Goal: Information Seeking & Learning: Learn about a topic

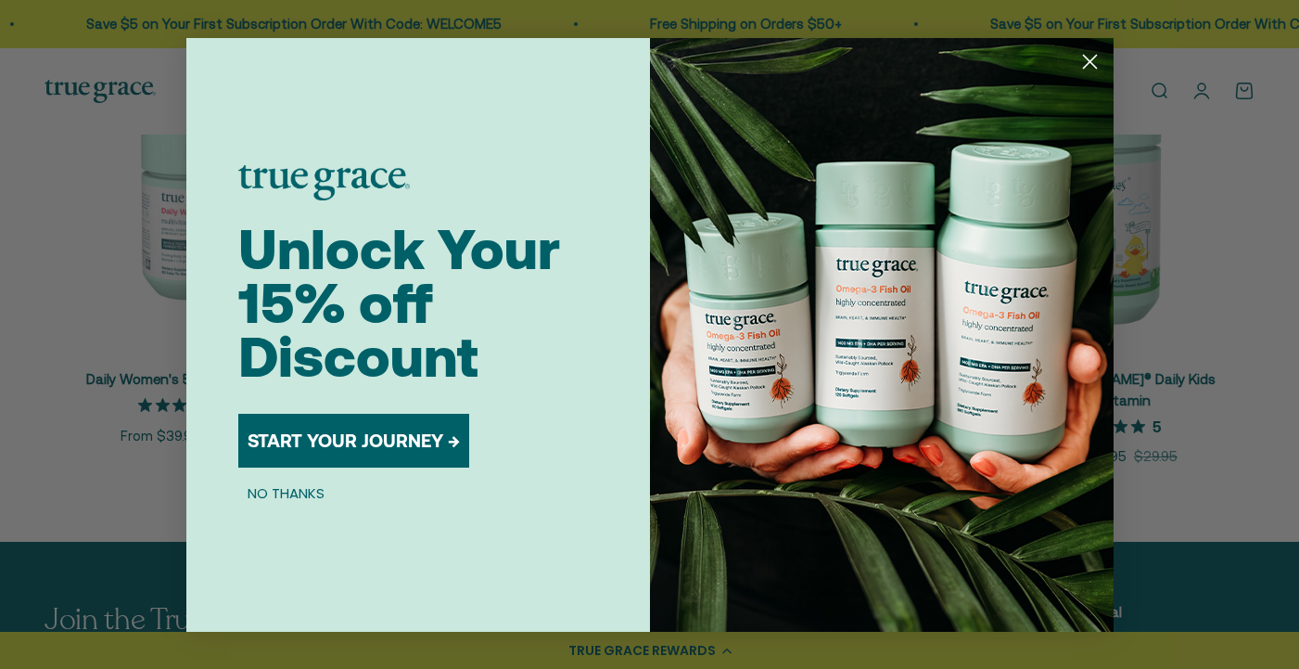
scroll to position [872, 0]
click at [1090, 62] on icon "Close dialog" at bounding box center [1089, 61] width 13 height 13
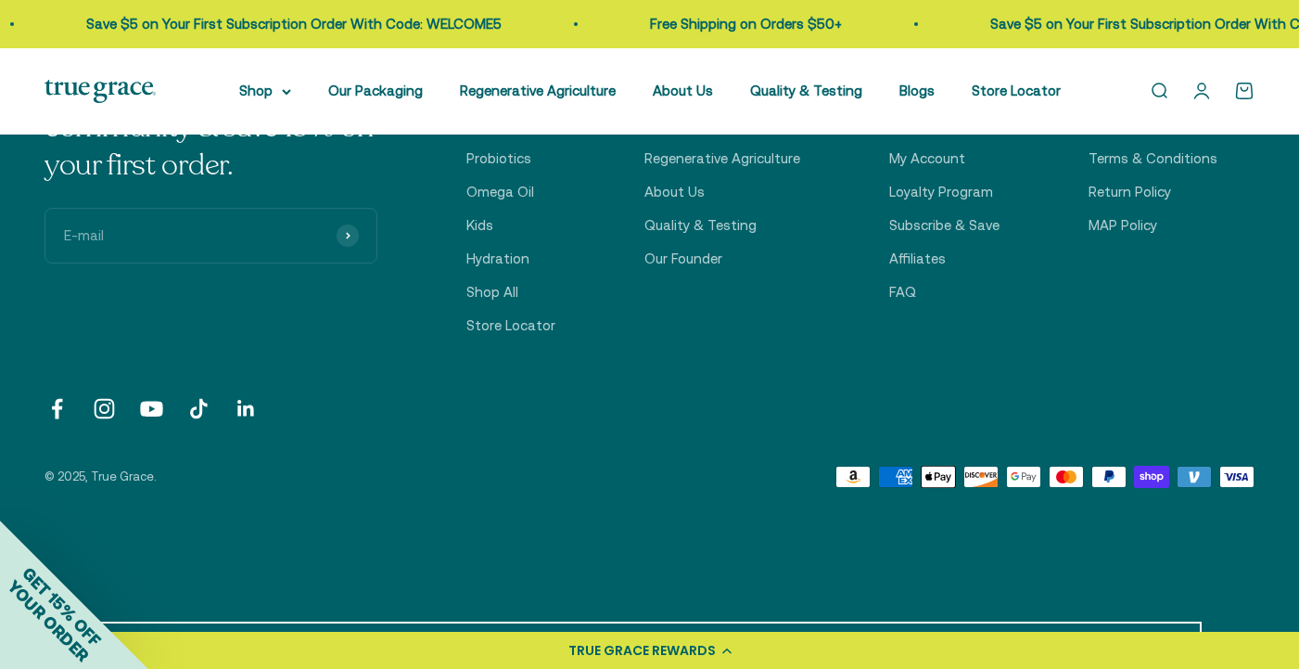
scroll to position [1425, 0]
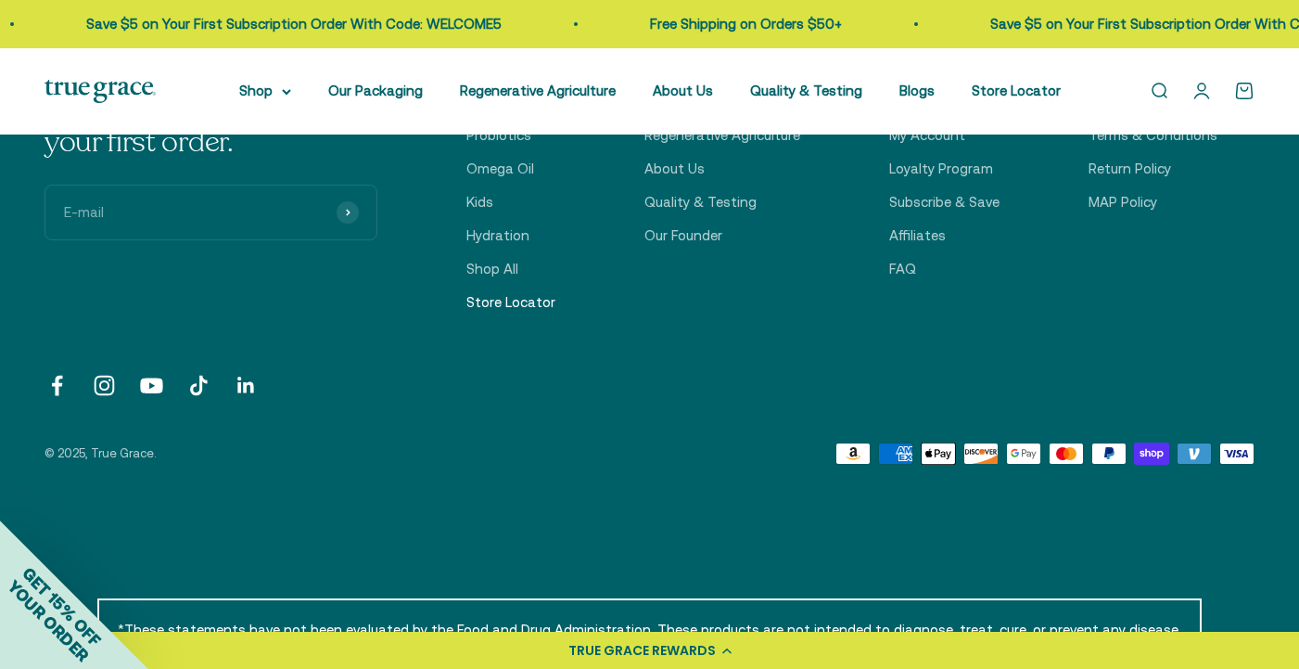
click at [529, 291] on link "Store Locator" at bounding box center [510, 302] width 89 height 22
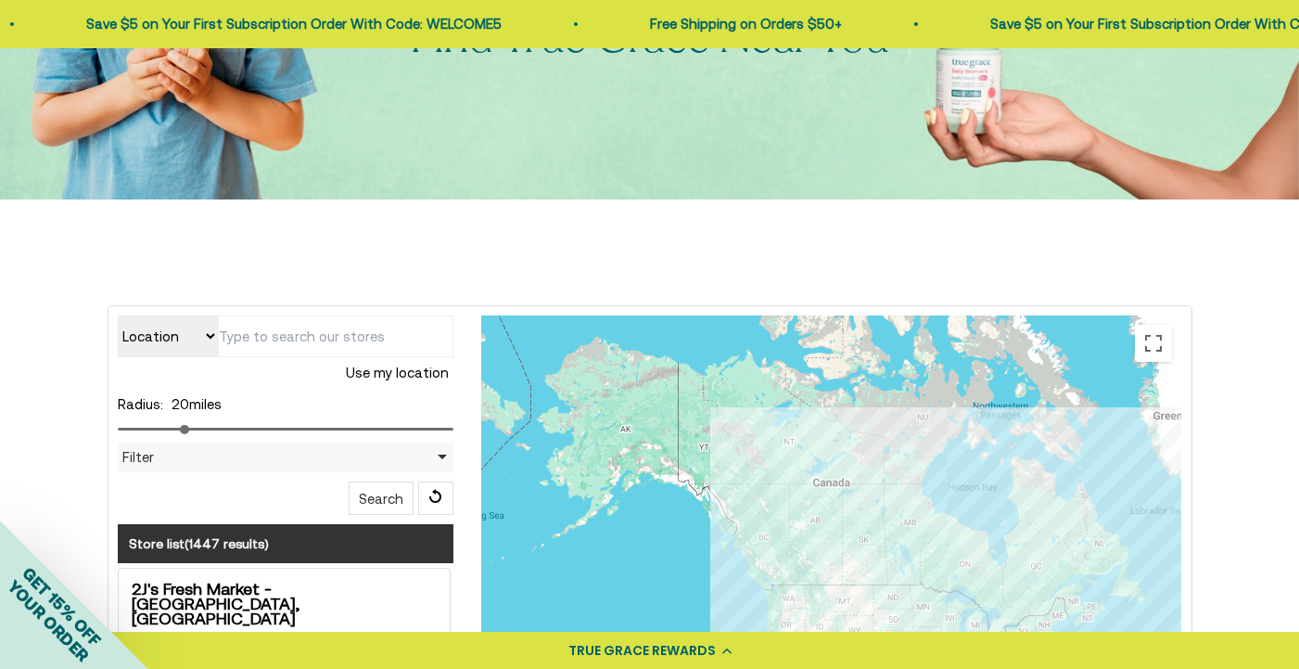
scroll to position [371, 0]
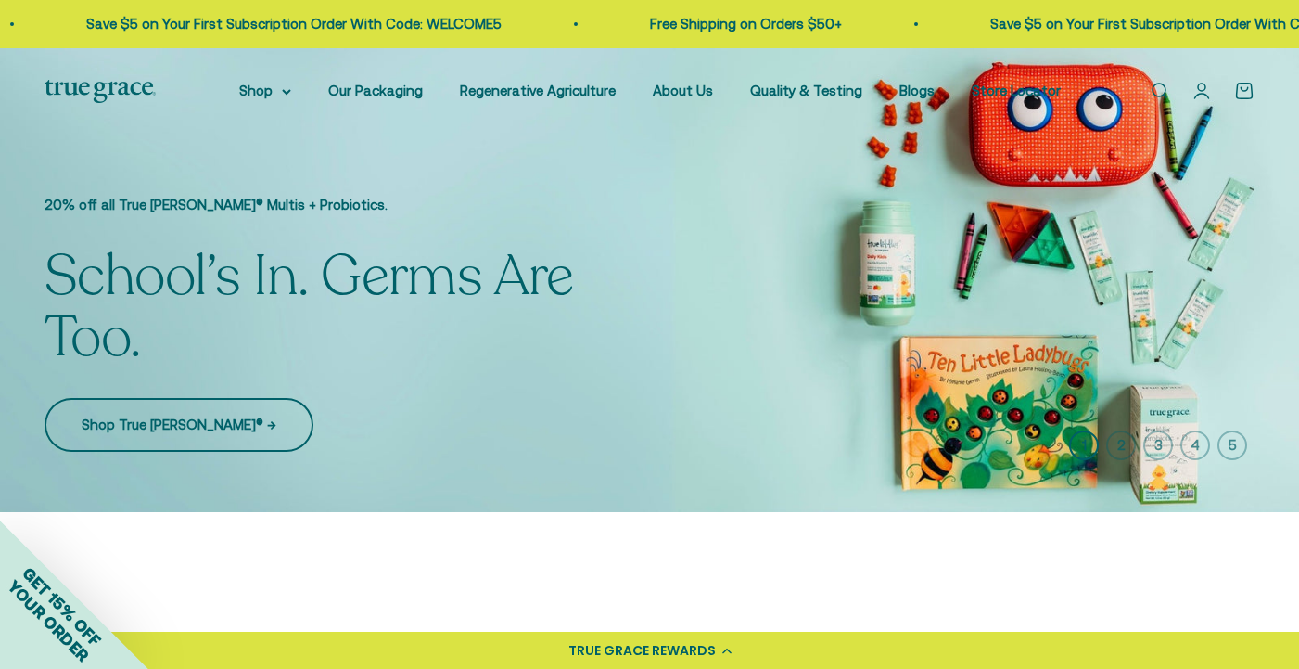
click at [189, 424] on link "Shop True Littles® →" at bounding box center [179, 425] width 269 height 54
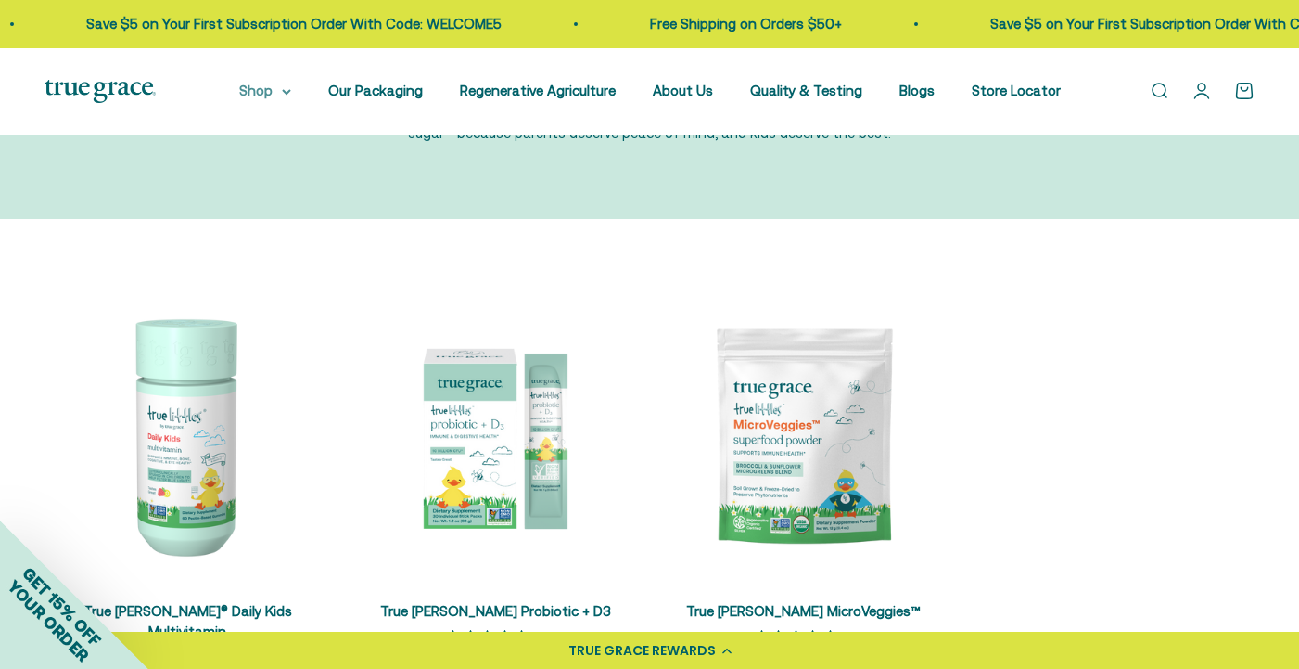
scroll to position [211, 0]
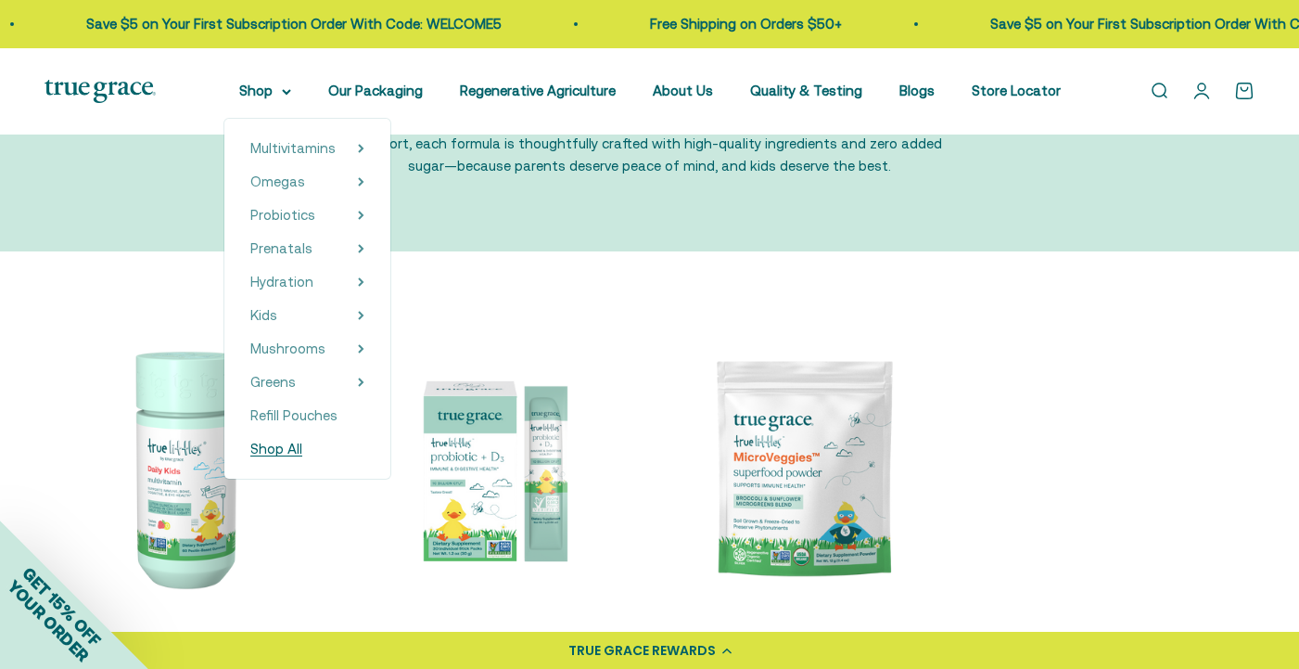
click at [283, 450] on span "Shop All" at bounding box center [276, 448] width 52 height 16
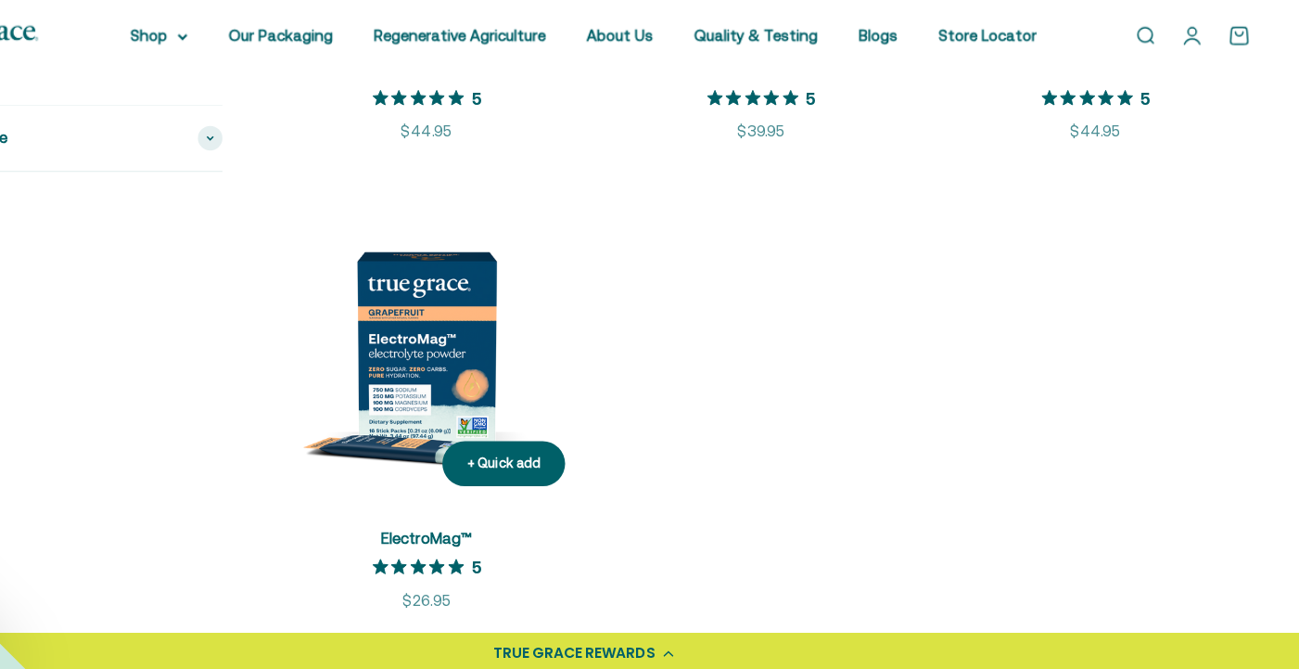
scroll to position [3311, 0]
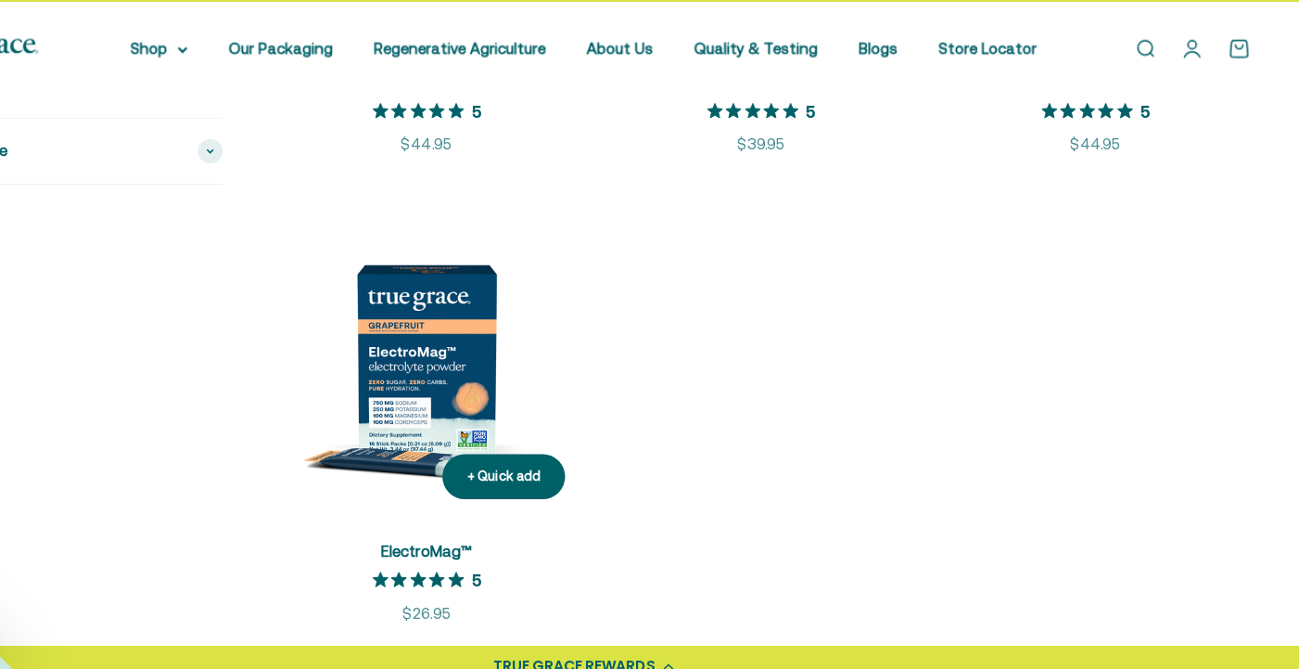
click at [396, 321] on img at bounding box center [507, 373] width 281 height 281
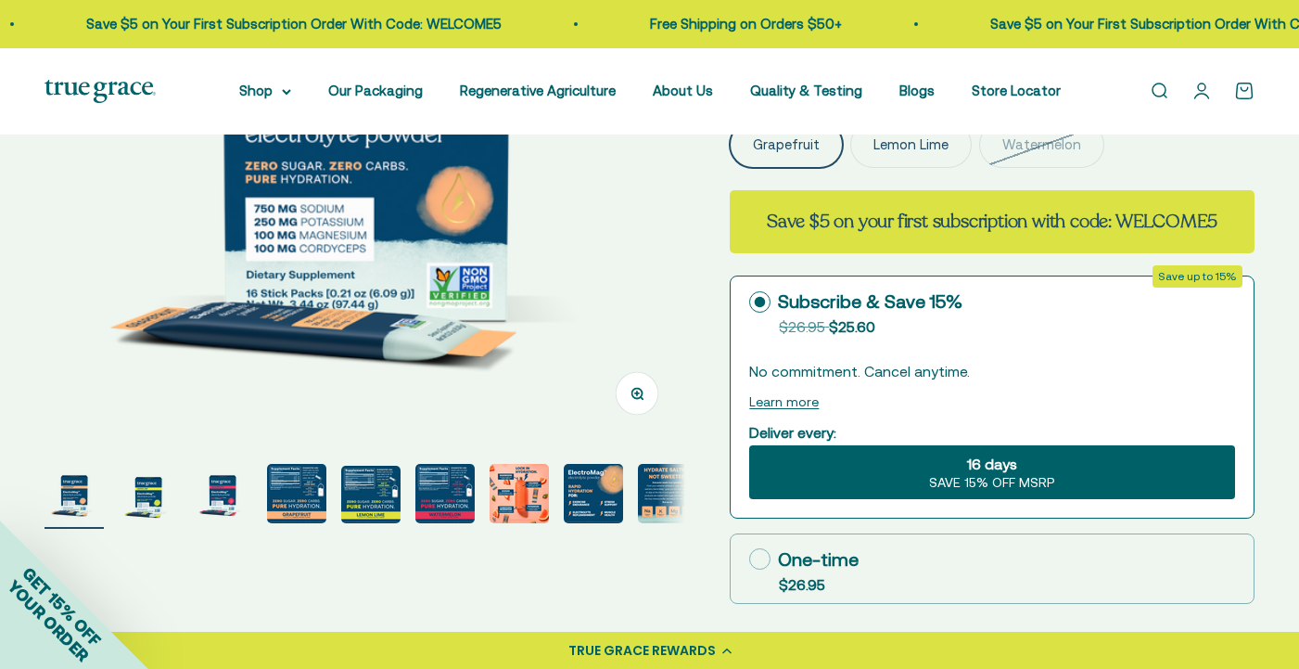
scroll to position [395, 0]
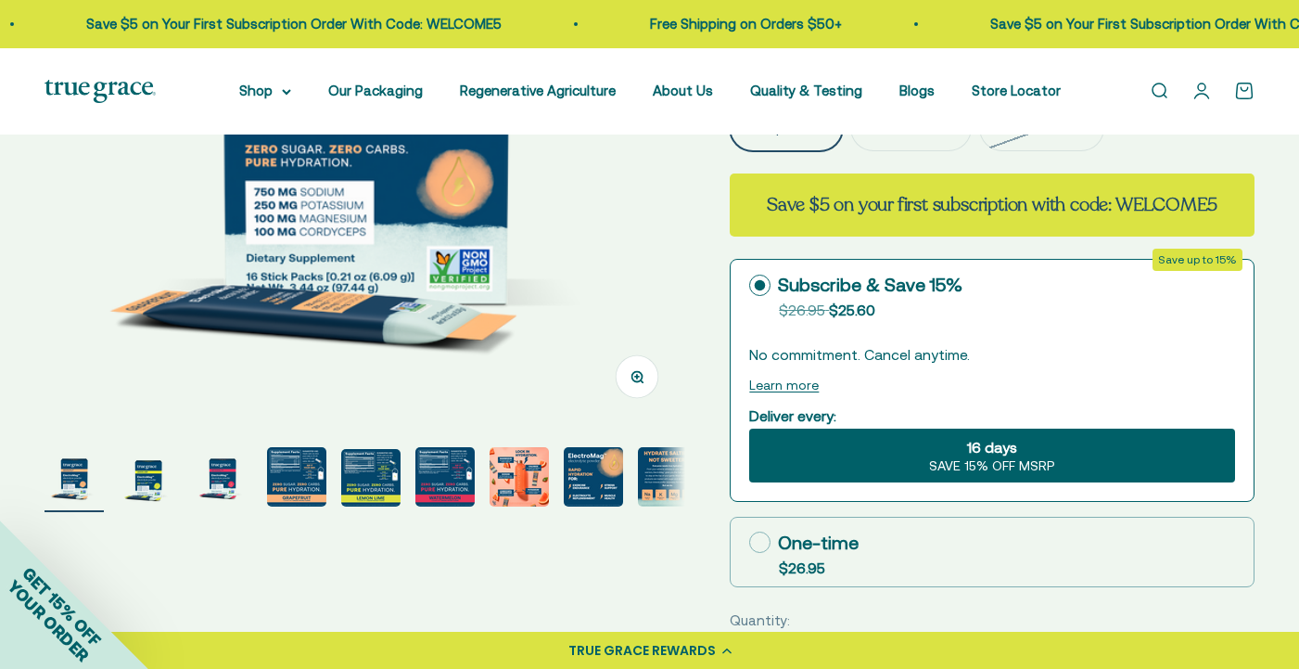
click at [305, 479] on img "Go to item 4" at bounding box center [296, 476] width 59 height 59
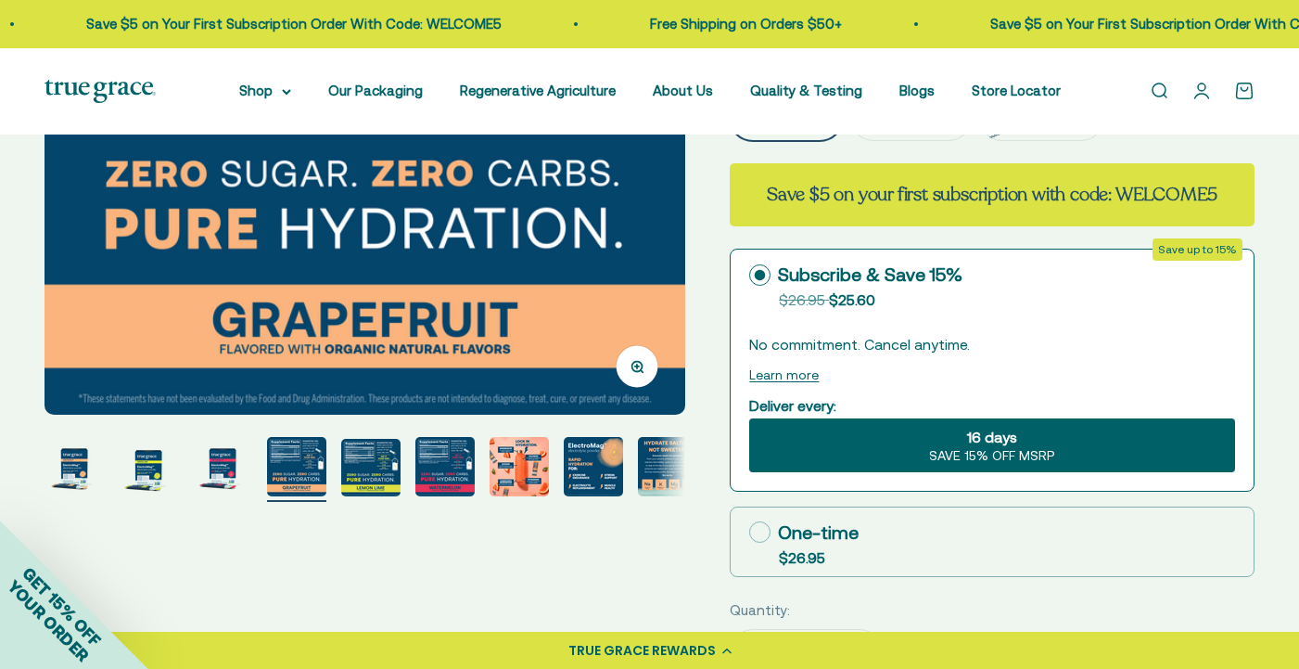
scroll to position [426, 0]
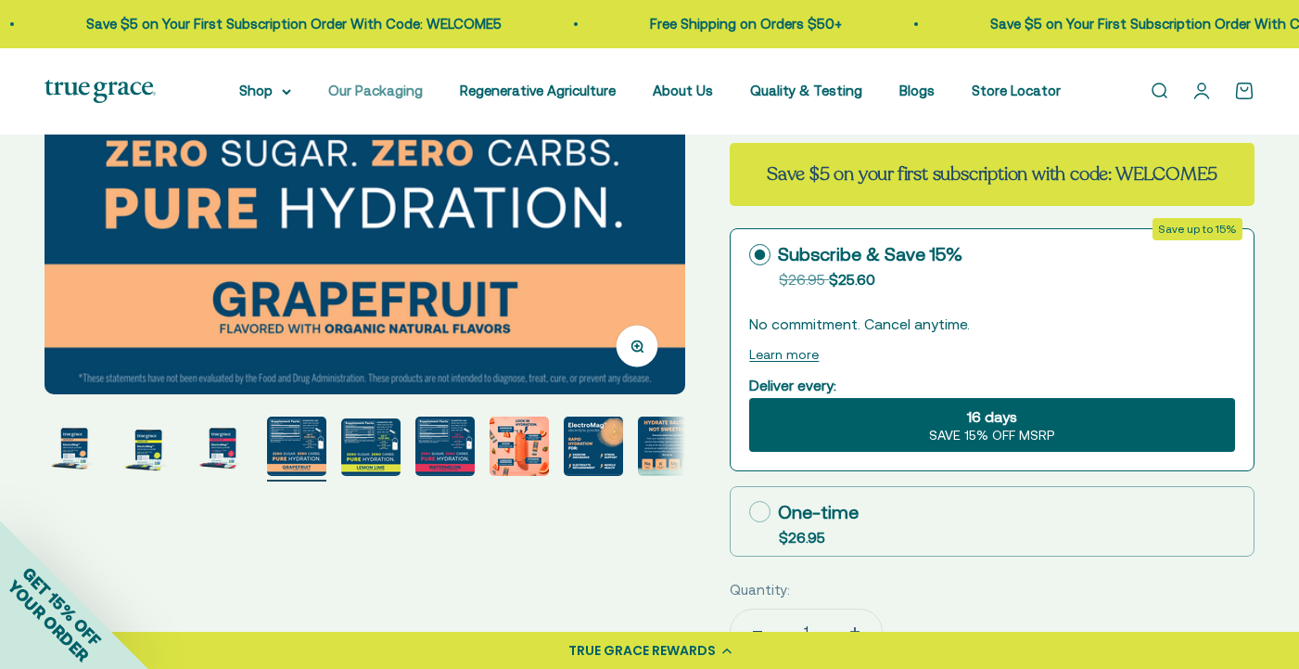
click at [364, 90] on link "Our Packaging" at bounding box center [375, 91] width 95 height 16
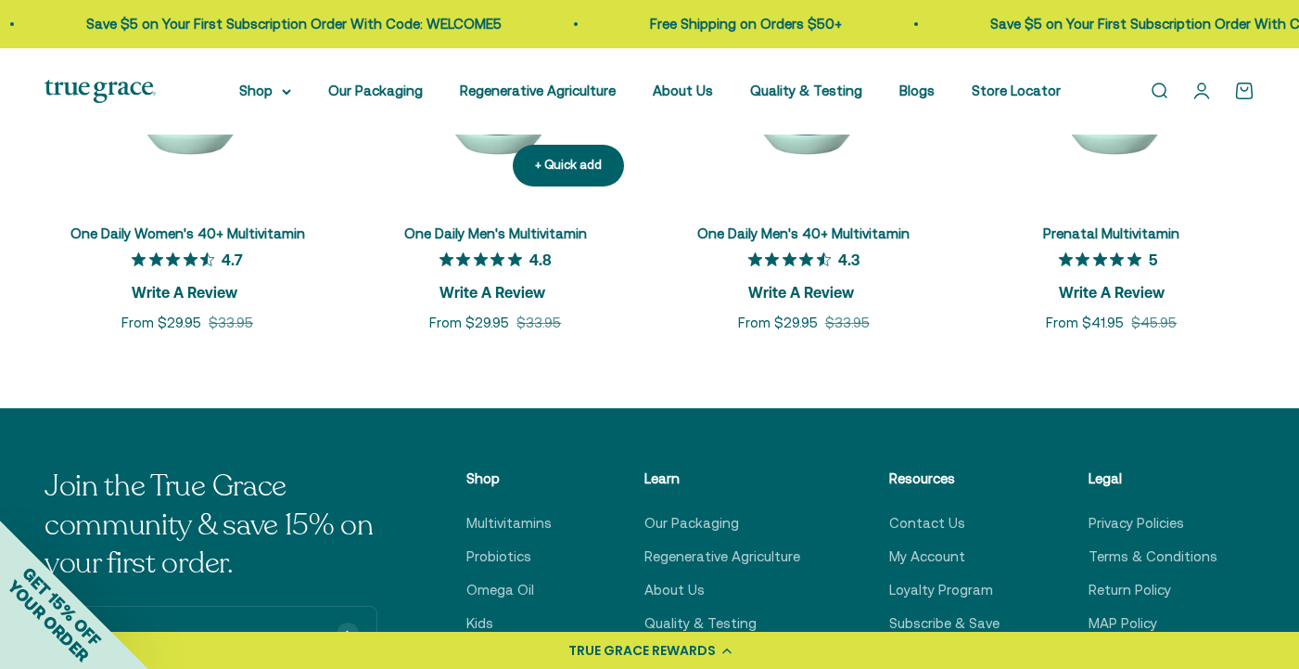
scroll to position [4762, 0]
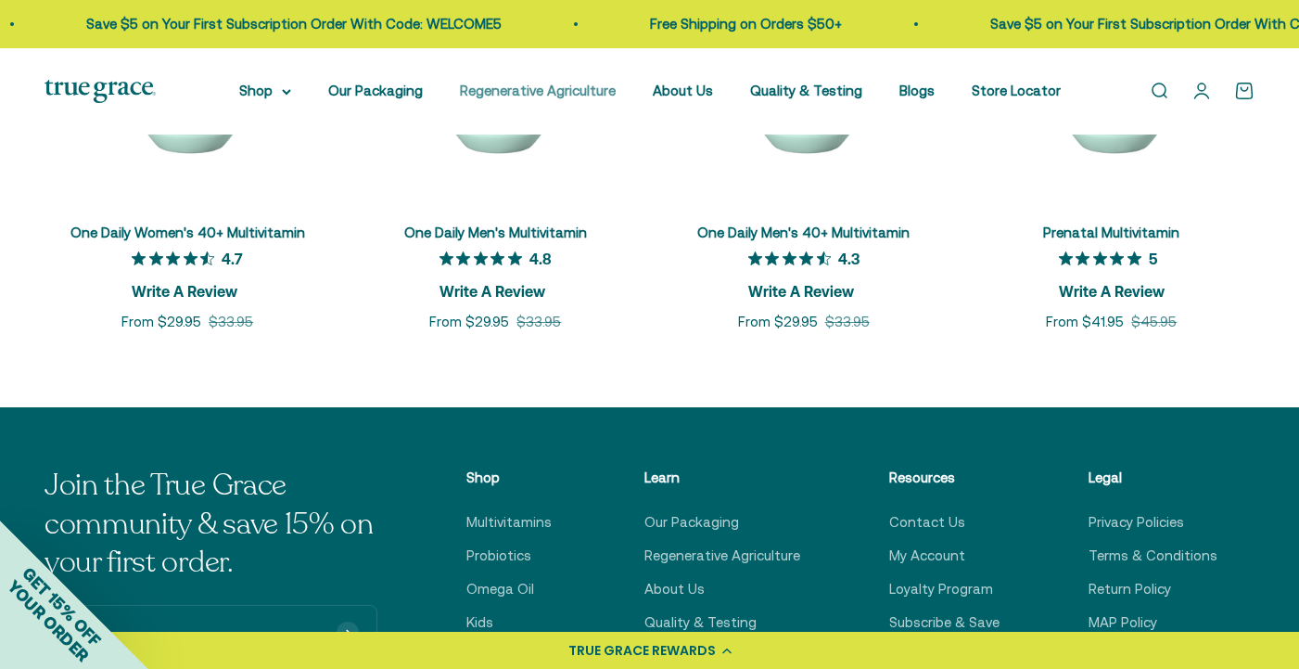
click at [527, 93] on link "Regenerative Agriculture" at bounding box center [538, 91] width 156 height 16
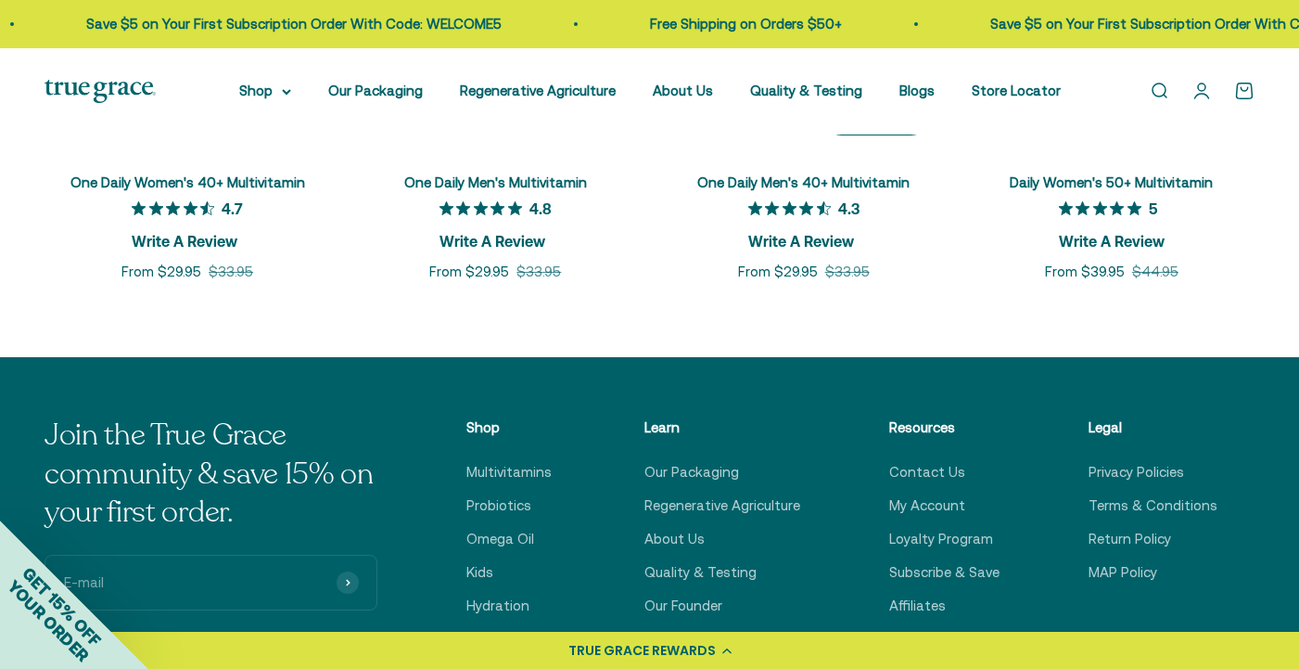
scroll to position [6881, 0]
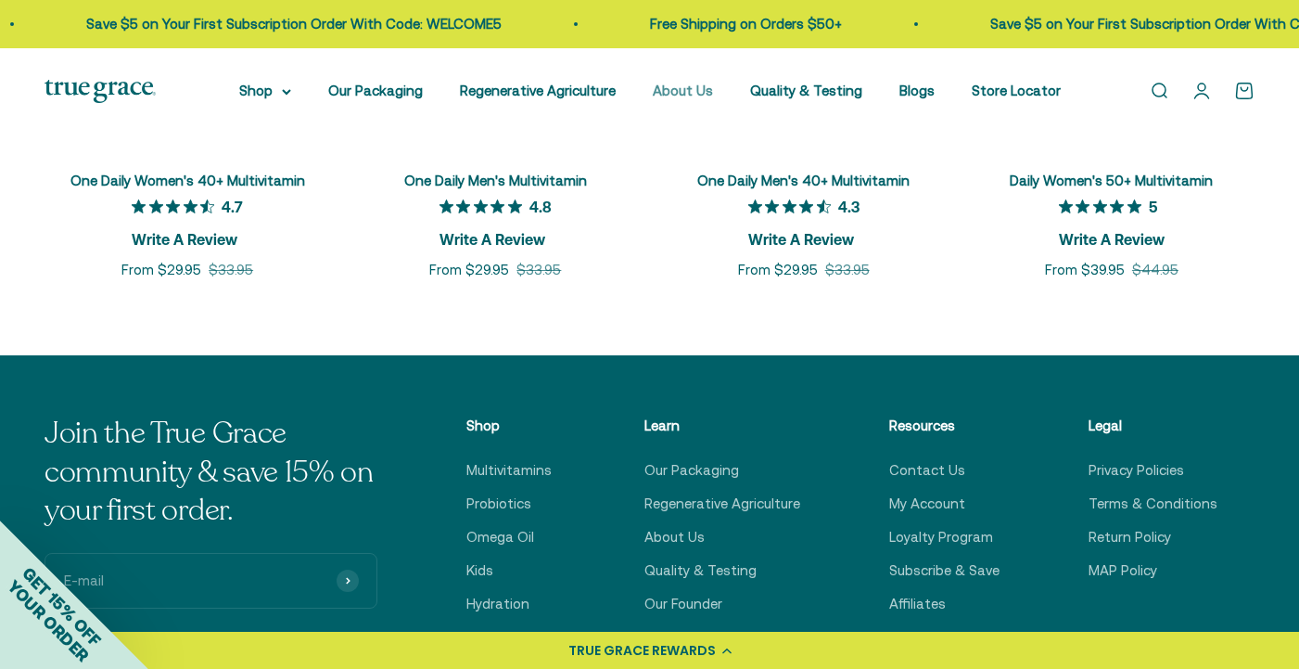
click at [685, 96] on link "About Us" at bounding box center [683, 91] width 60 height 16
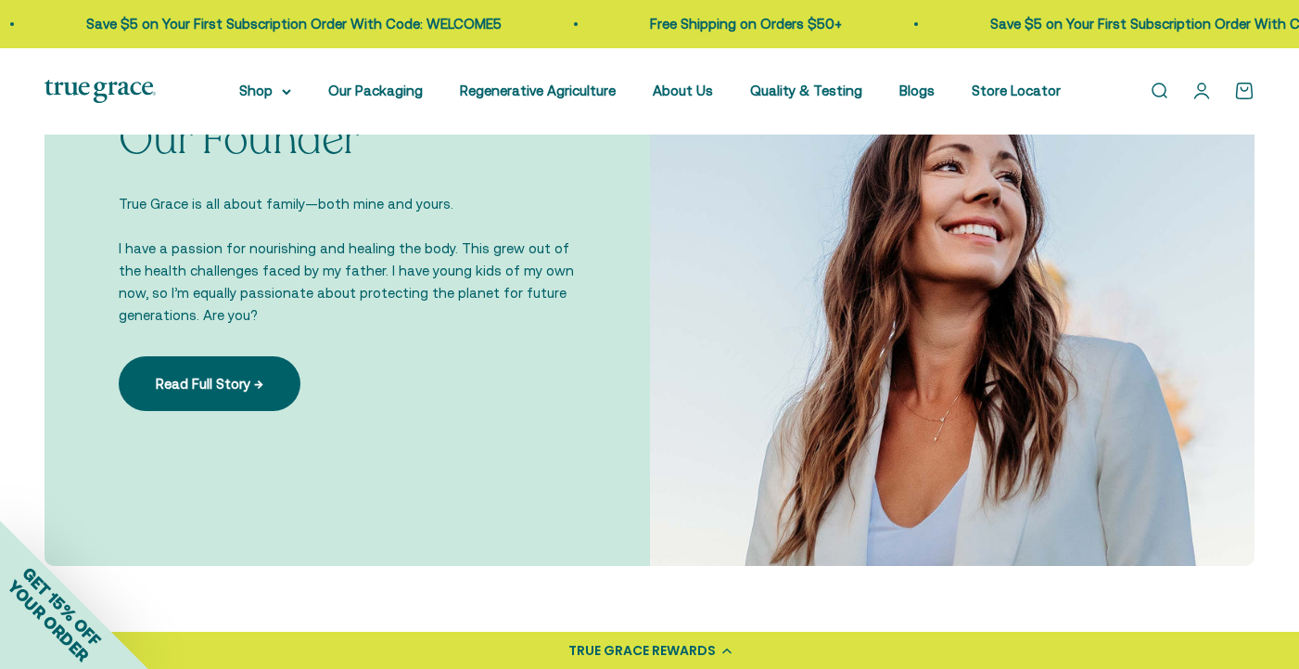
scroll to position [1300, 0]
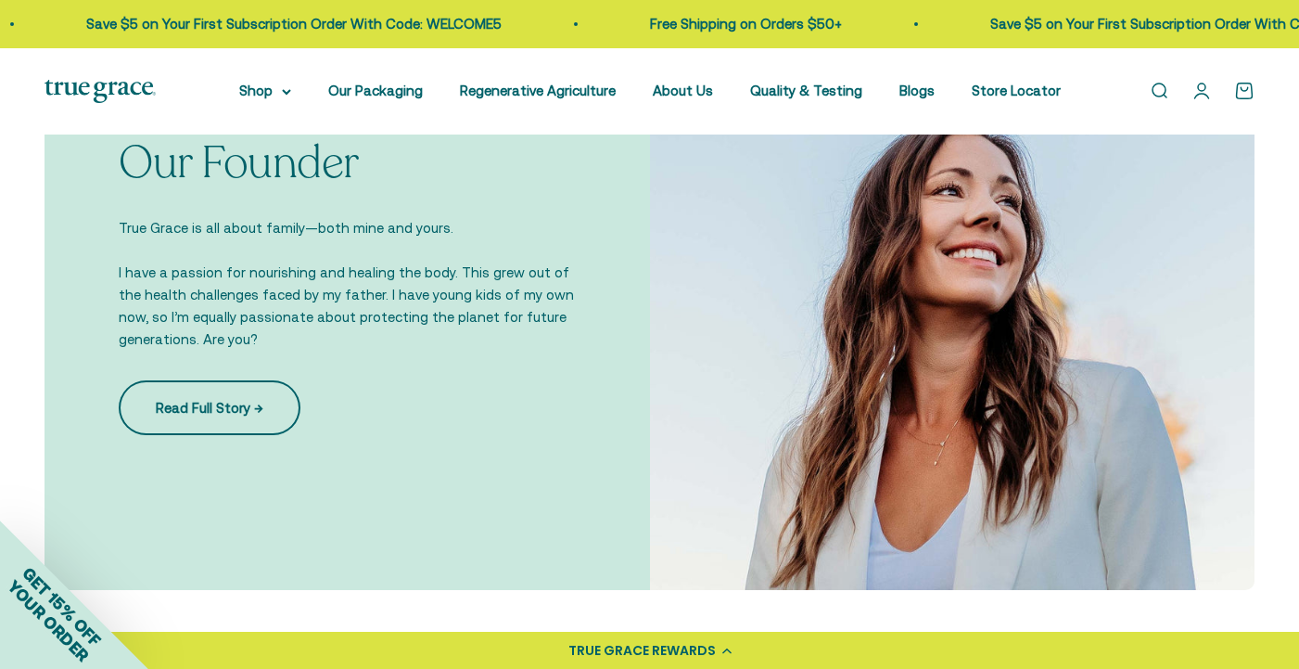
click at [244, 402] on link "Read Full Story →" at bounding box center [210, 407] width 182 height 54
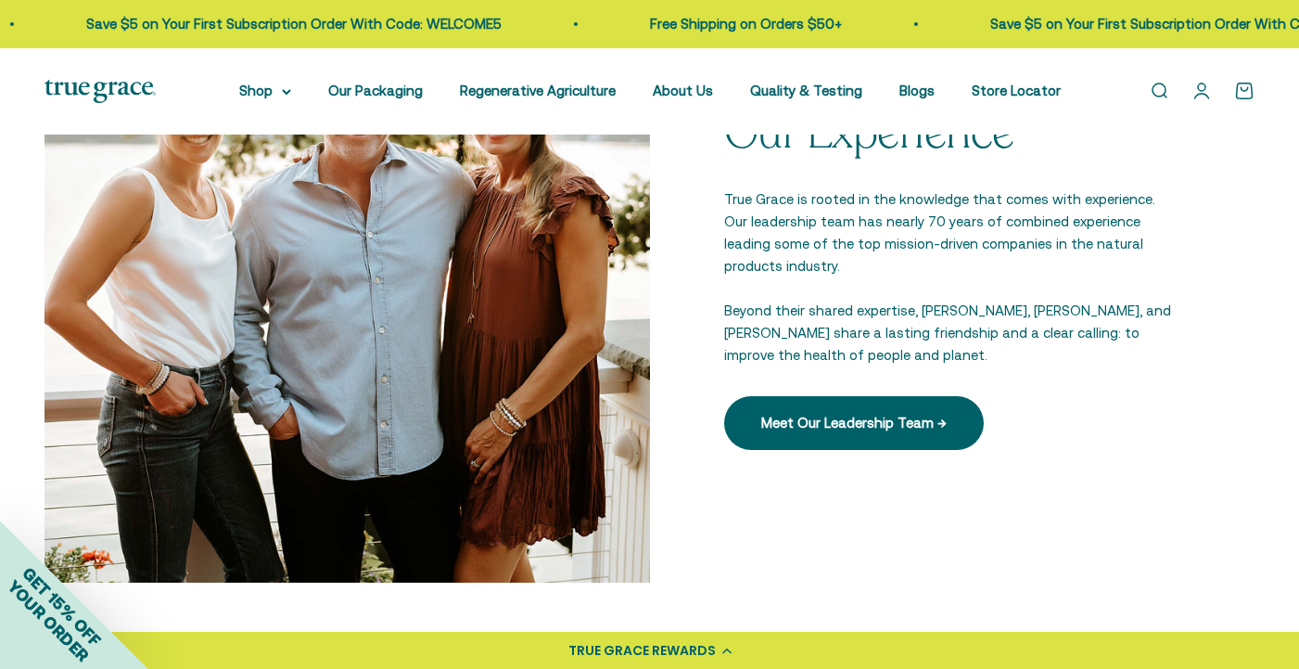
scroll to position [2609, 0]
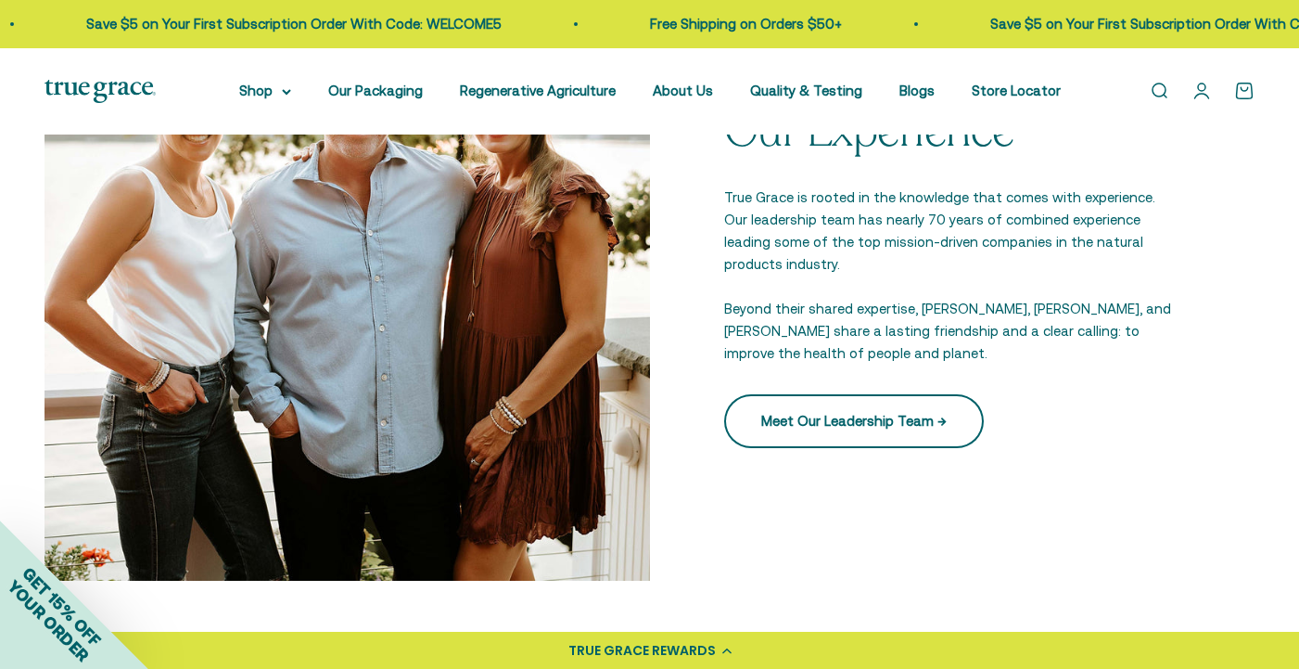
click at [823, 394] on link "Meet Our Leadership Team →" at bounding box center [854, 421] width 260 height 54
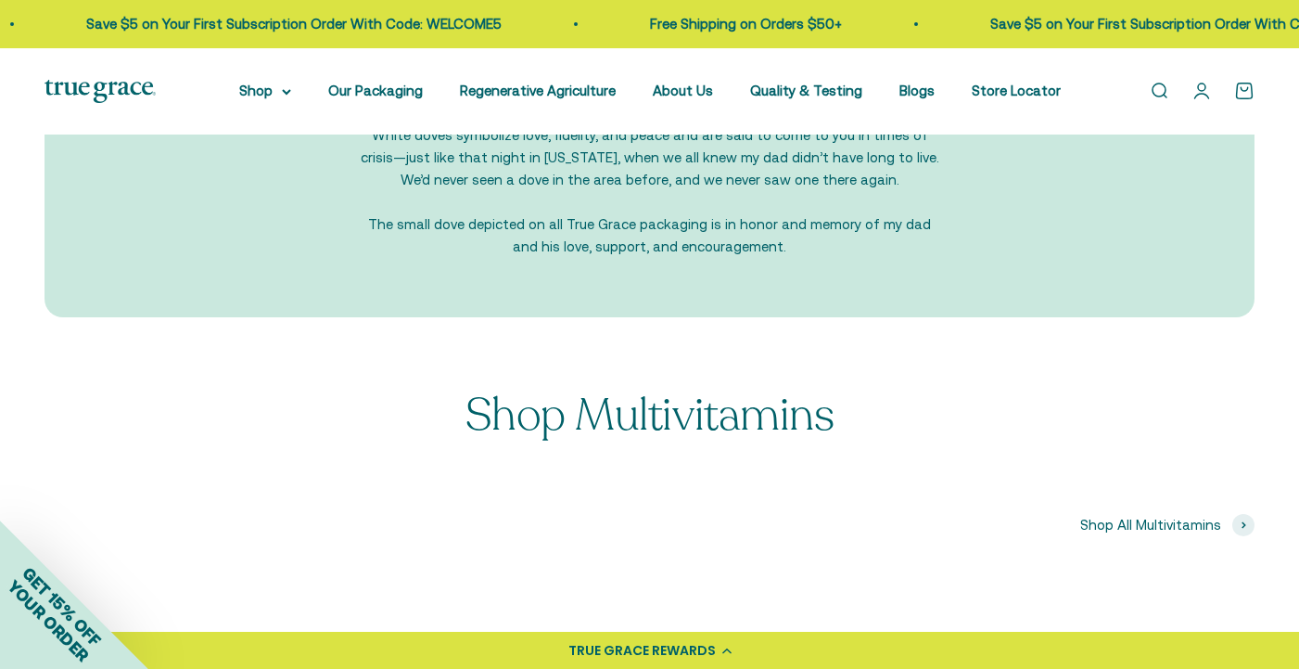
scroll to position [2296, 1]
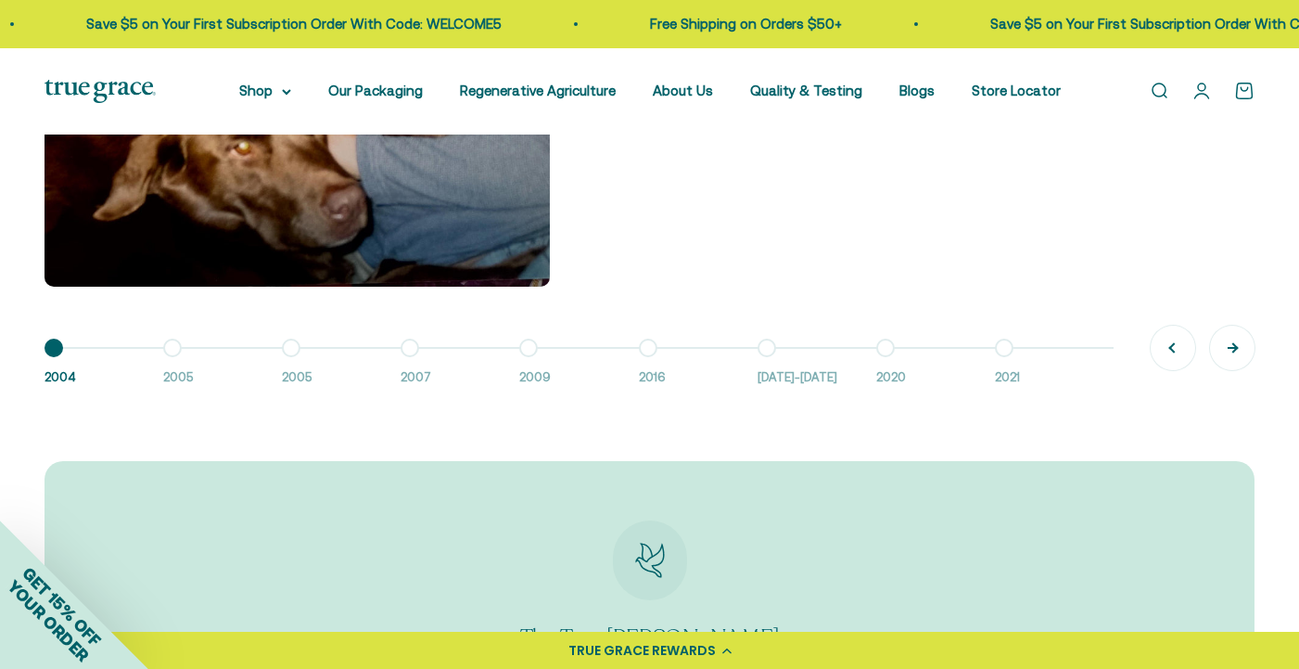
click at [1233, 346] on button "Next" at bounding box center [1232, 347] width 45 height 45
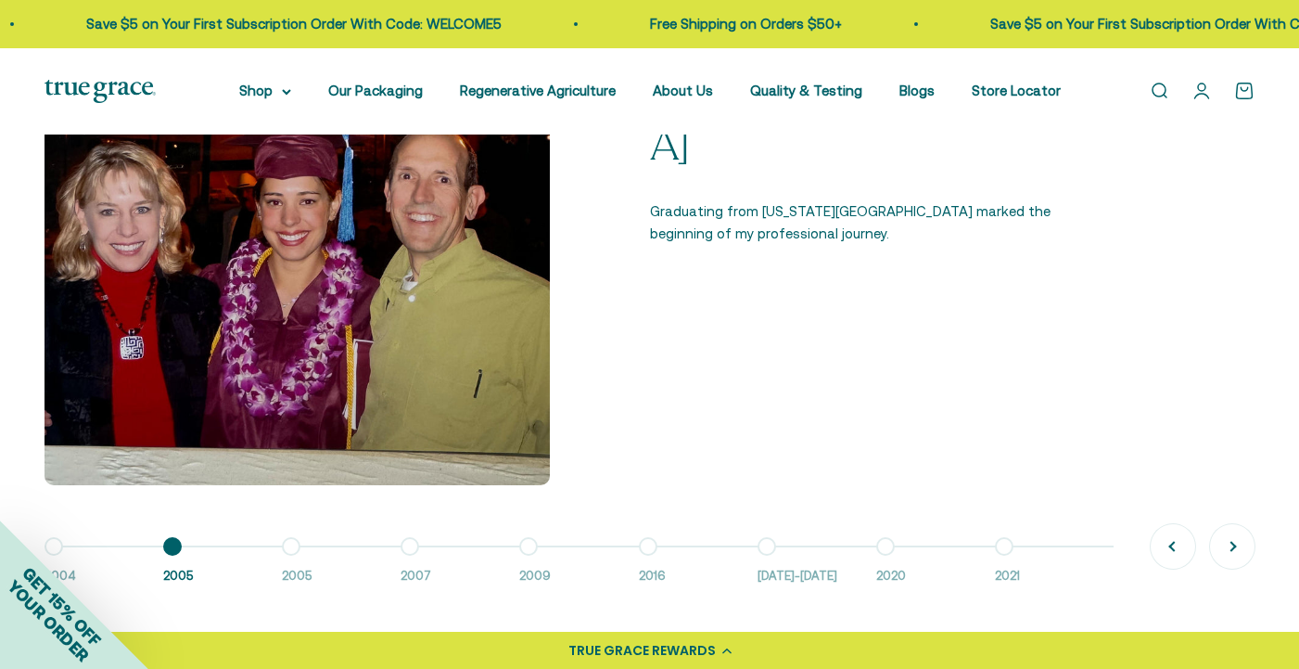
scroll to position [1441, 0]
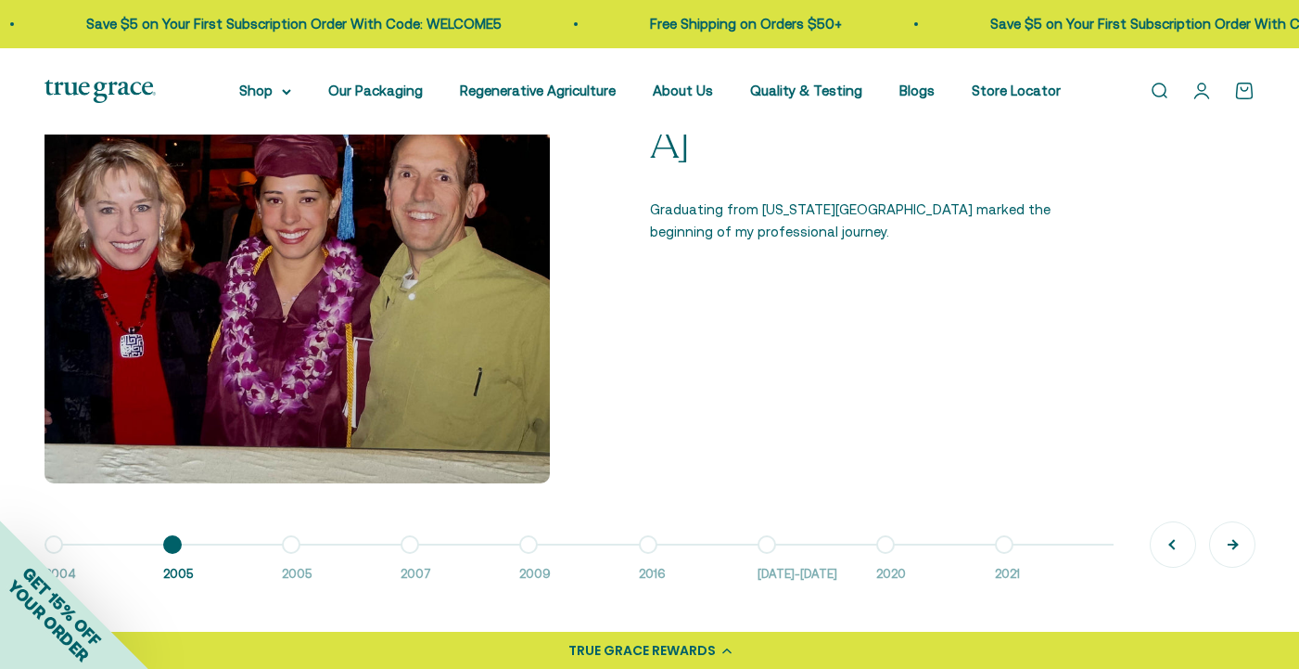
click at [1232, 551] on button "Next" at bounding box center [1232, 544] width 45 height 45
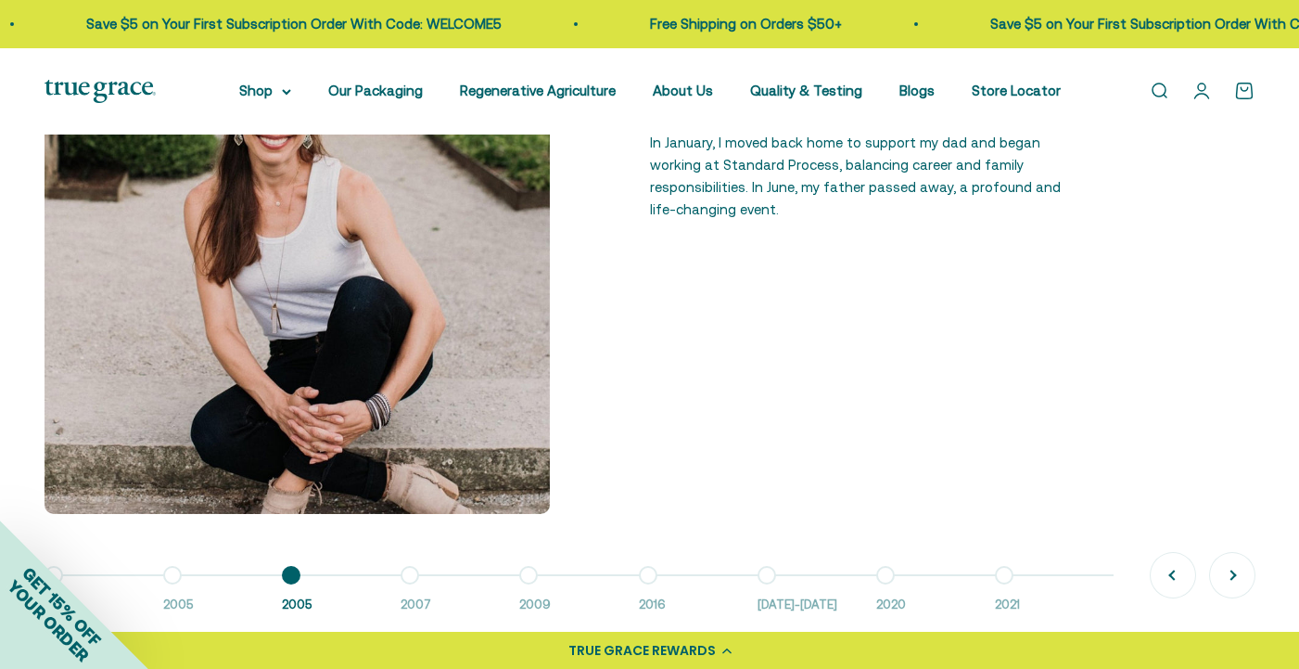
scroll to position [1418, 0]
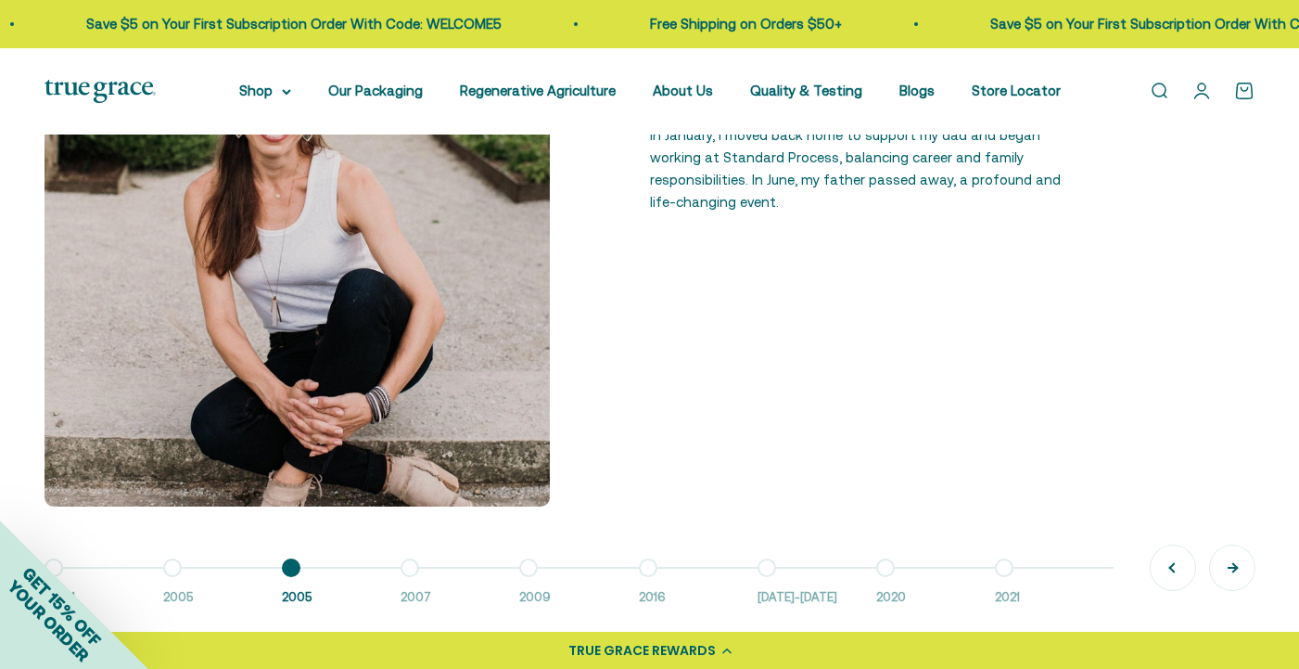
click at [1242, 560] on button "Next" at bounding box center [1232, 567] width 45 height 45
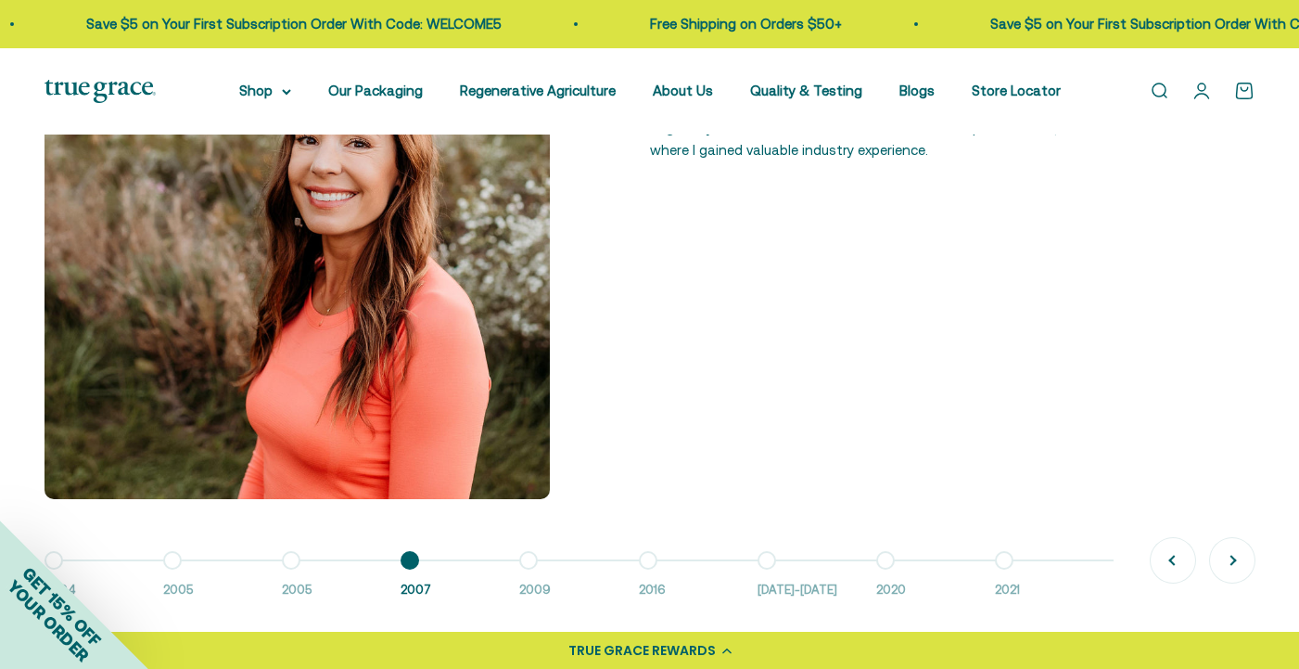
scroll to position [1515, 0]
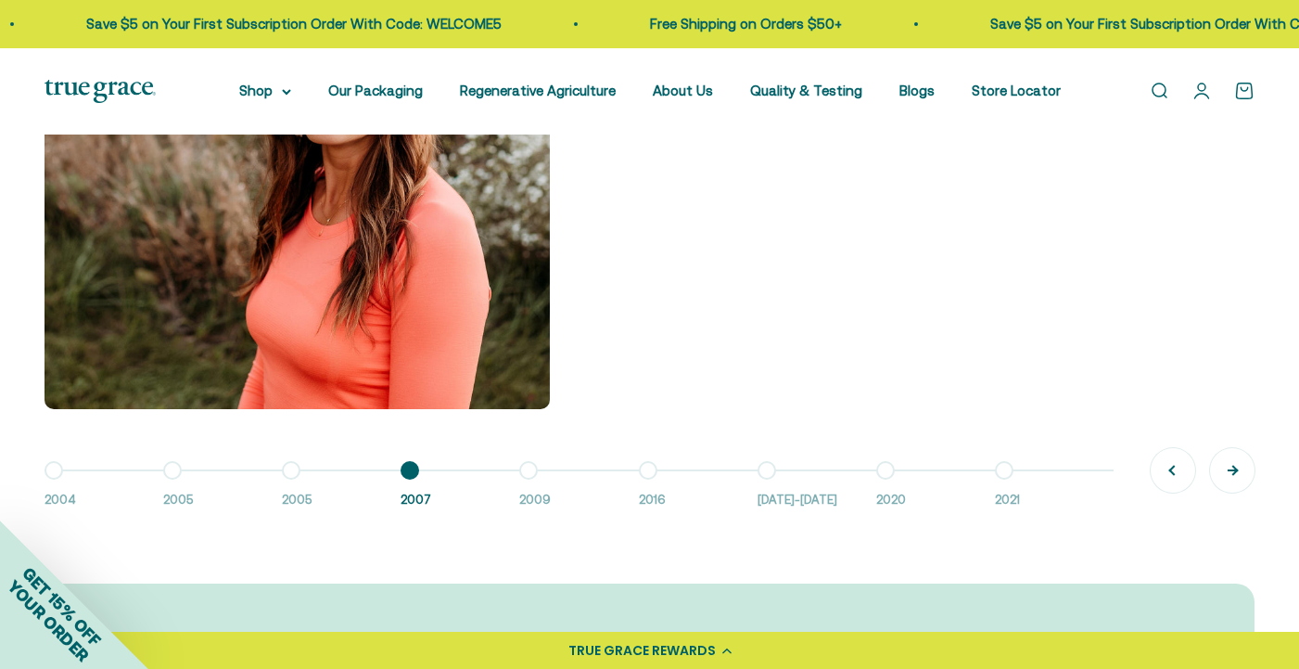
click at [1232, 472] on button "Next" at bounding box center [1232, 470] width 45 height 45
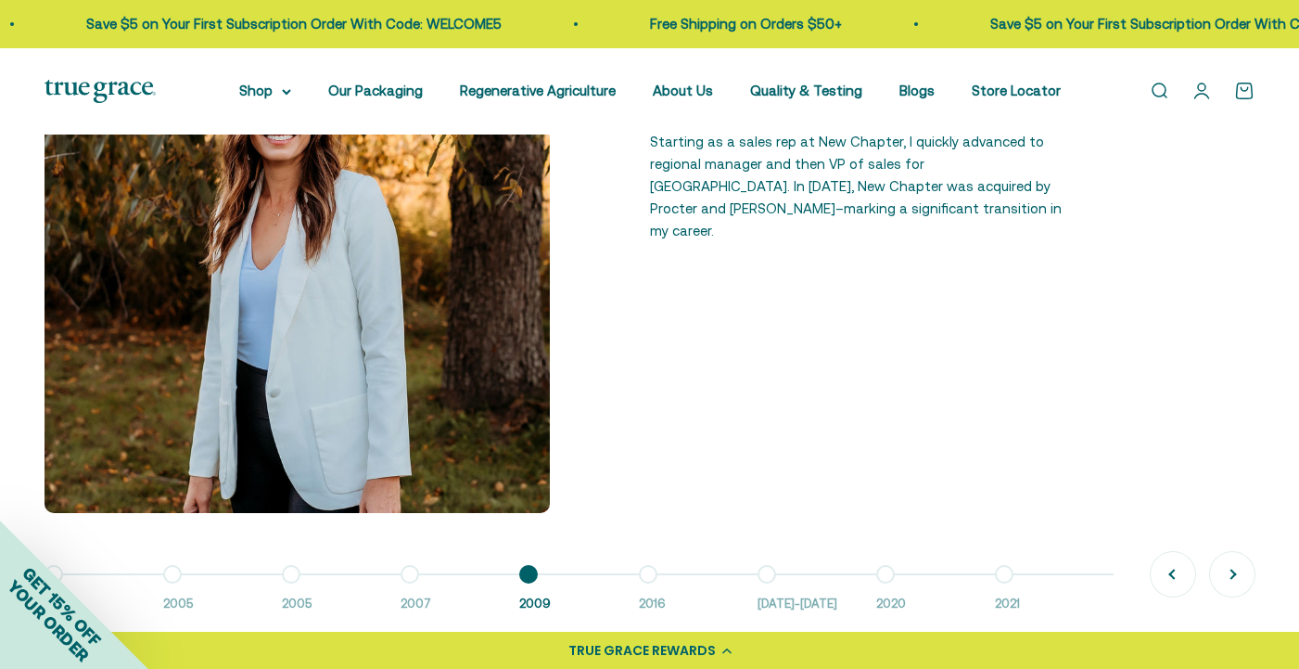
scroll to position [1416, 0]
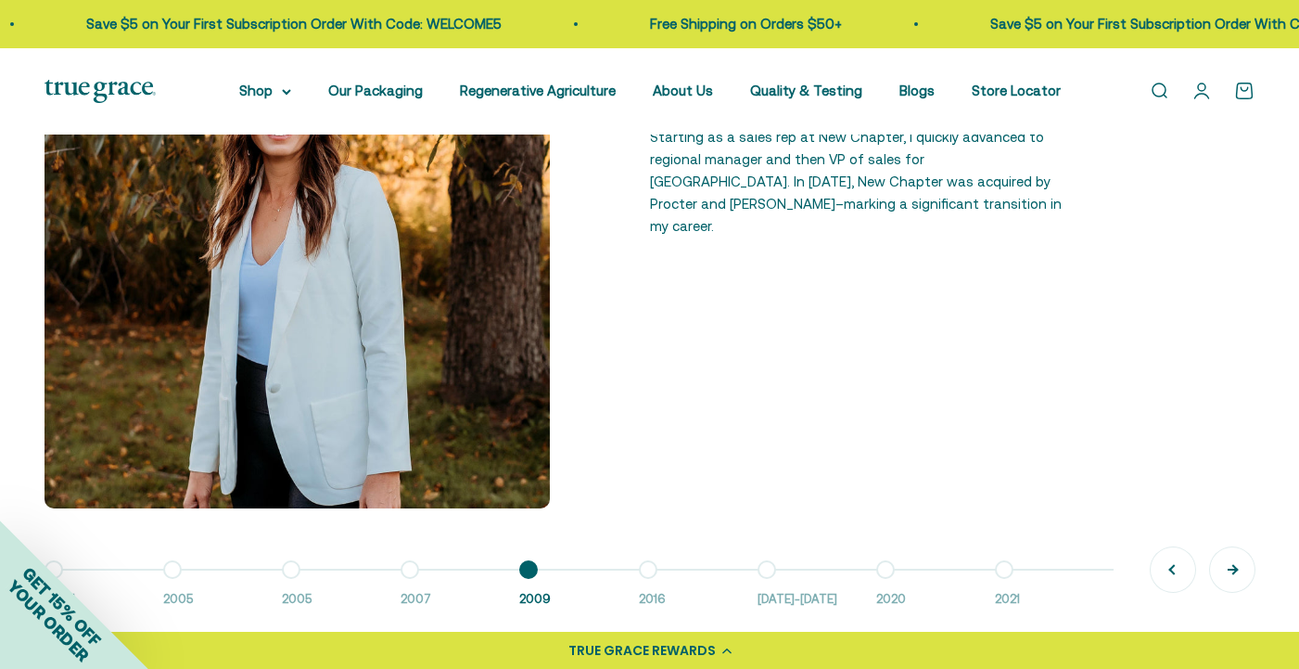
click at [1229, 567] on button "Next" at bounding box center [1232, 569] width 45 height 45
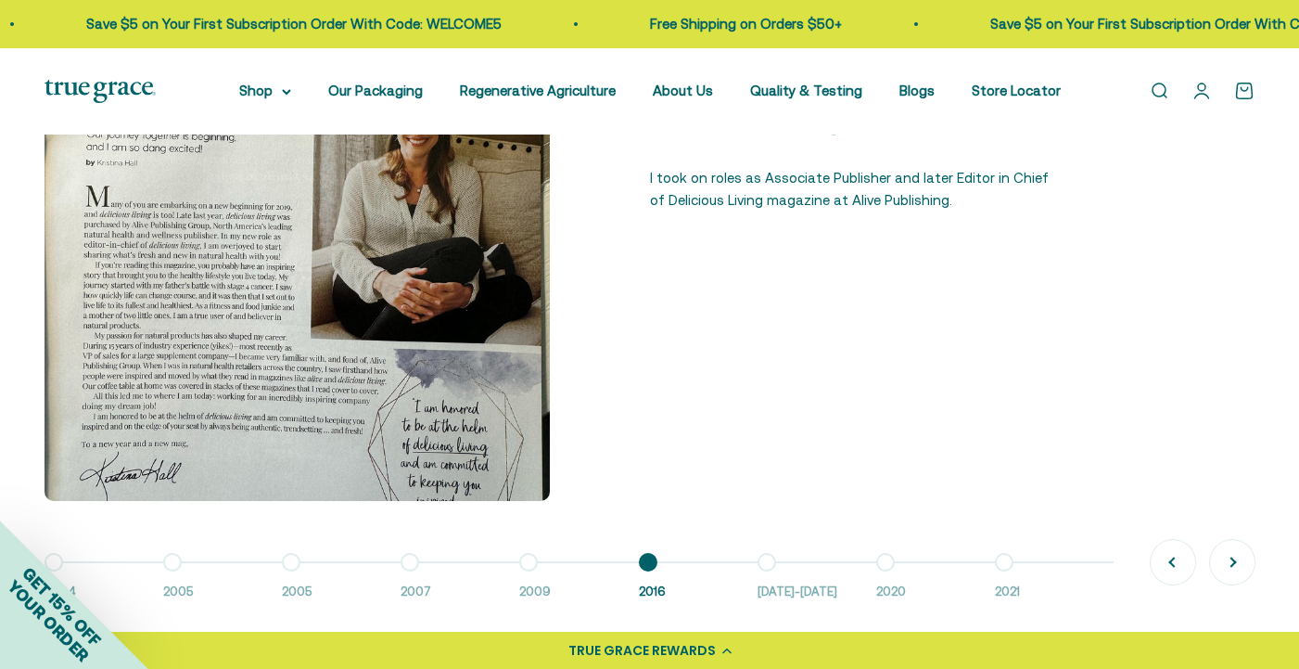
scroll to position [1443, 0]
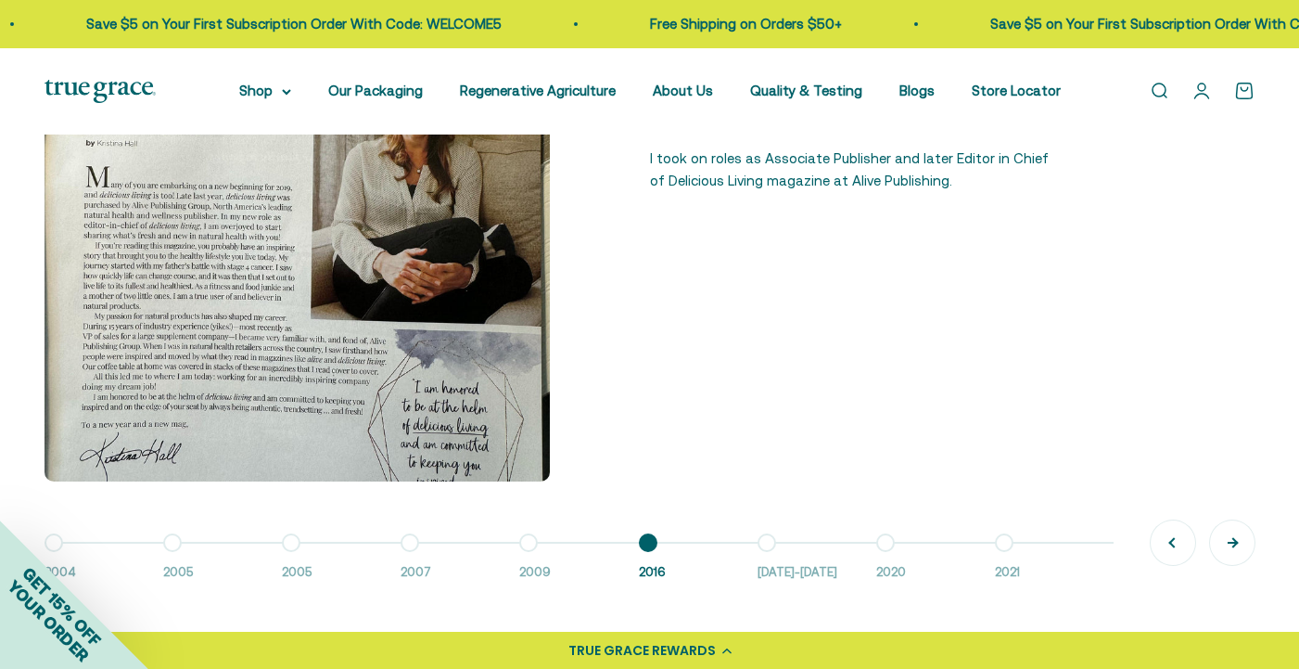
click at [1238, 533] on button "Next" at bounding box center [1232, 542] width 45 height 45
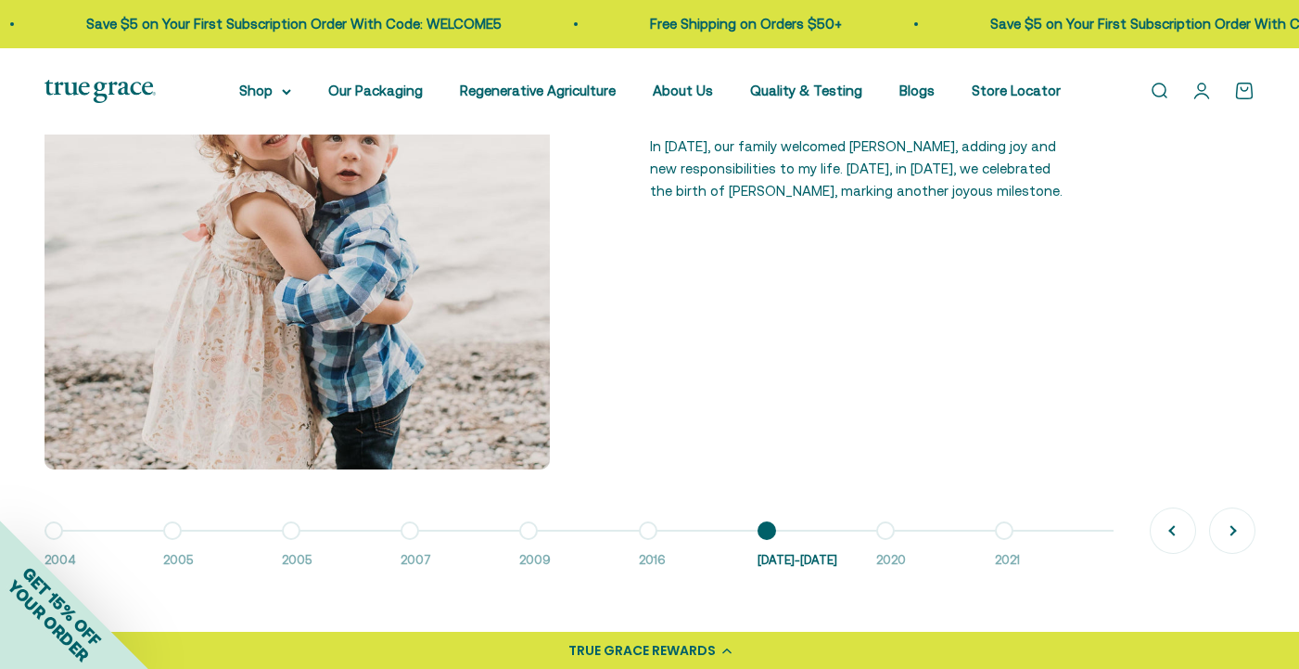
scroll to position [1464, 0]
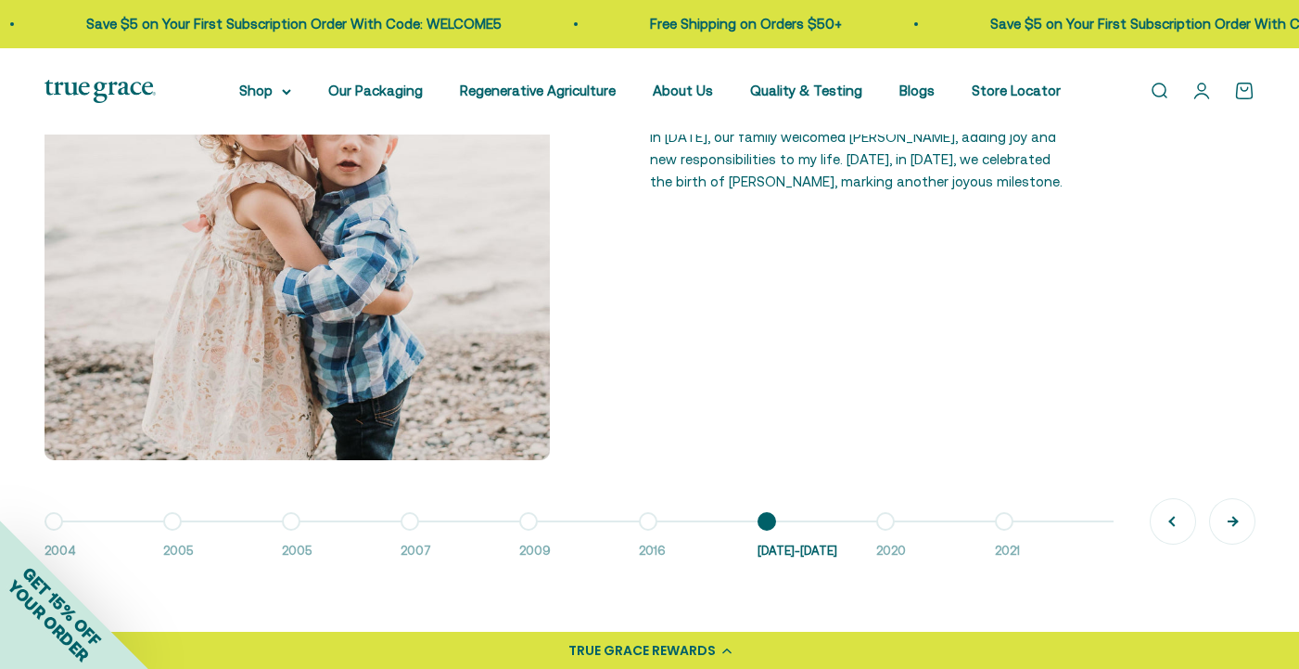
click at [1243, 521] on button "Next" at bounding box center [1232, 521] width 45 height 45
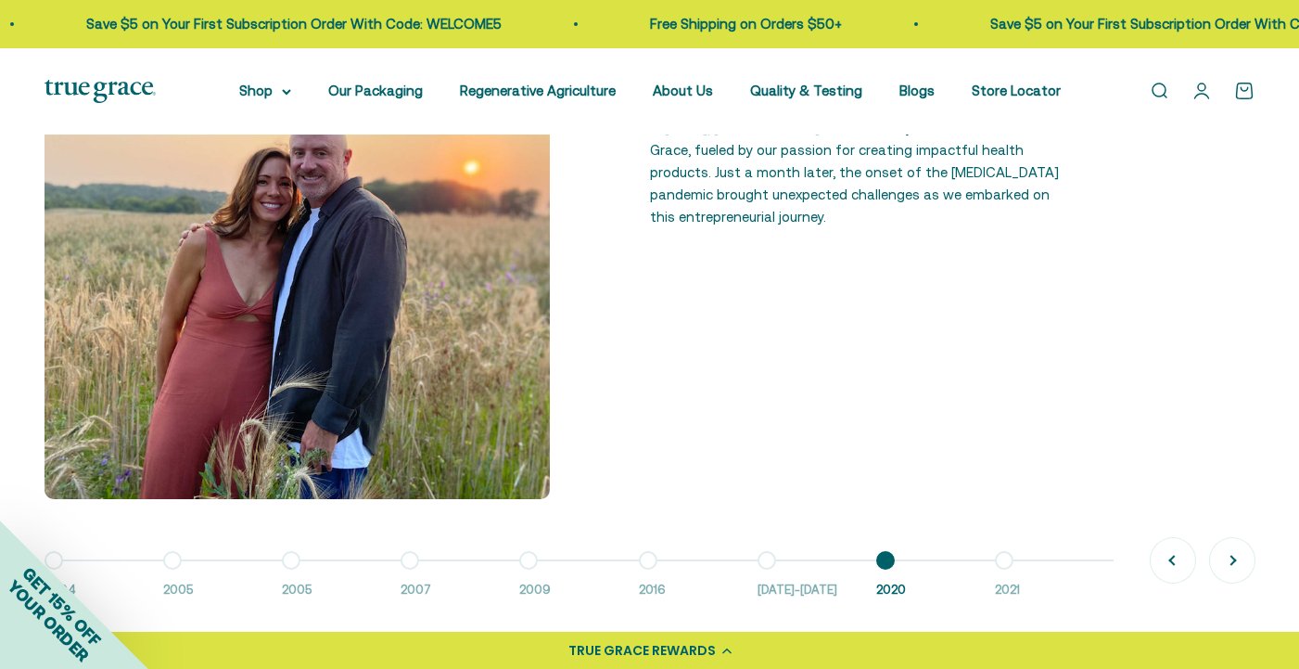
scroll to position [1483, 0]
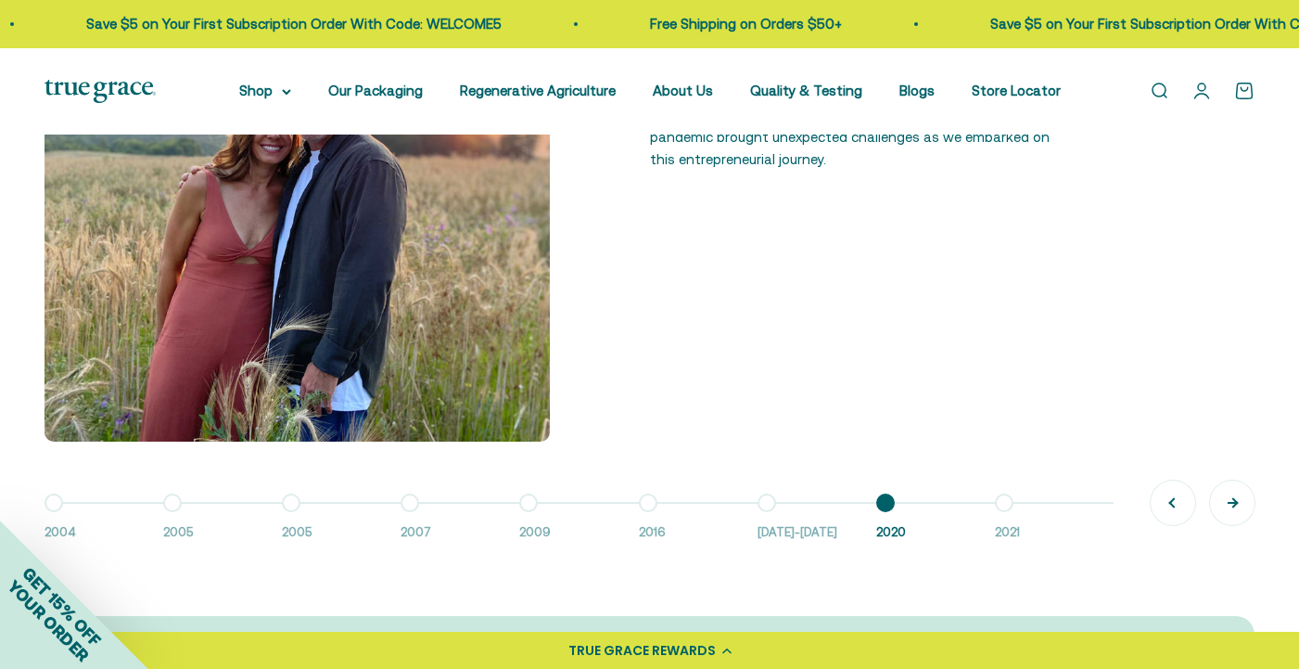
click at [1232, 506] on button "Next" at bounding box center [1232, 502] width 45 height 45
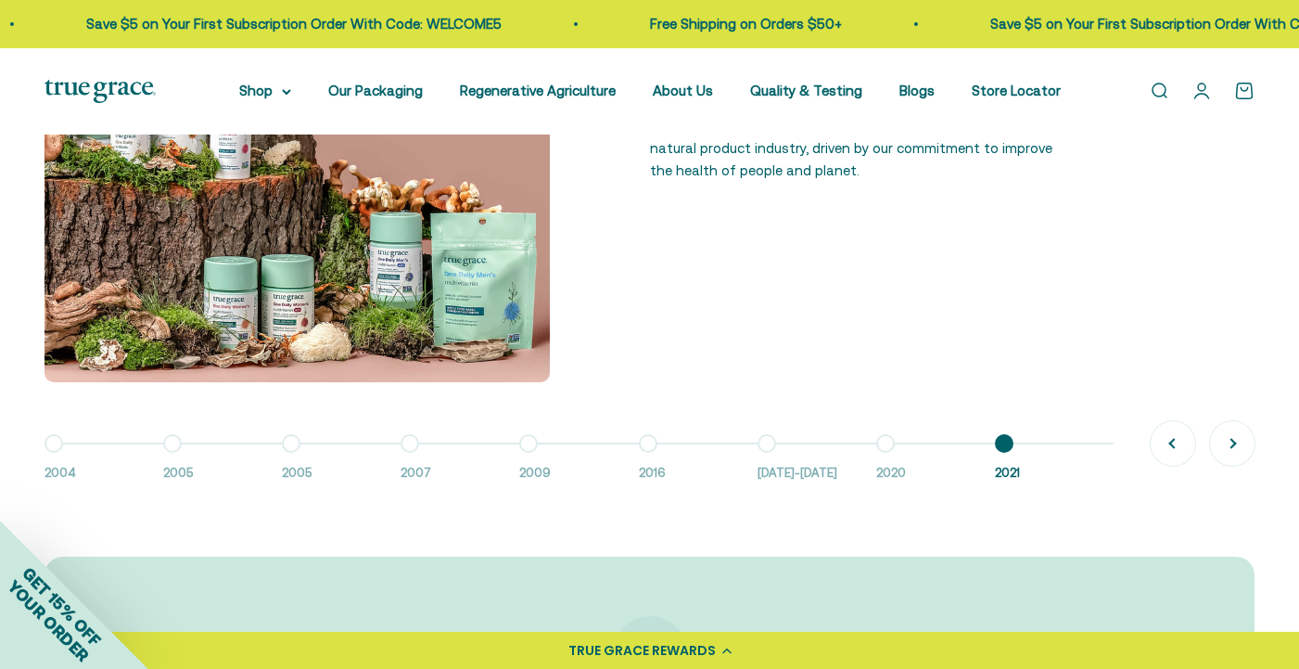
scroll to position [1547, 0]
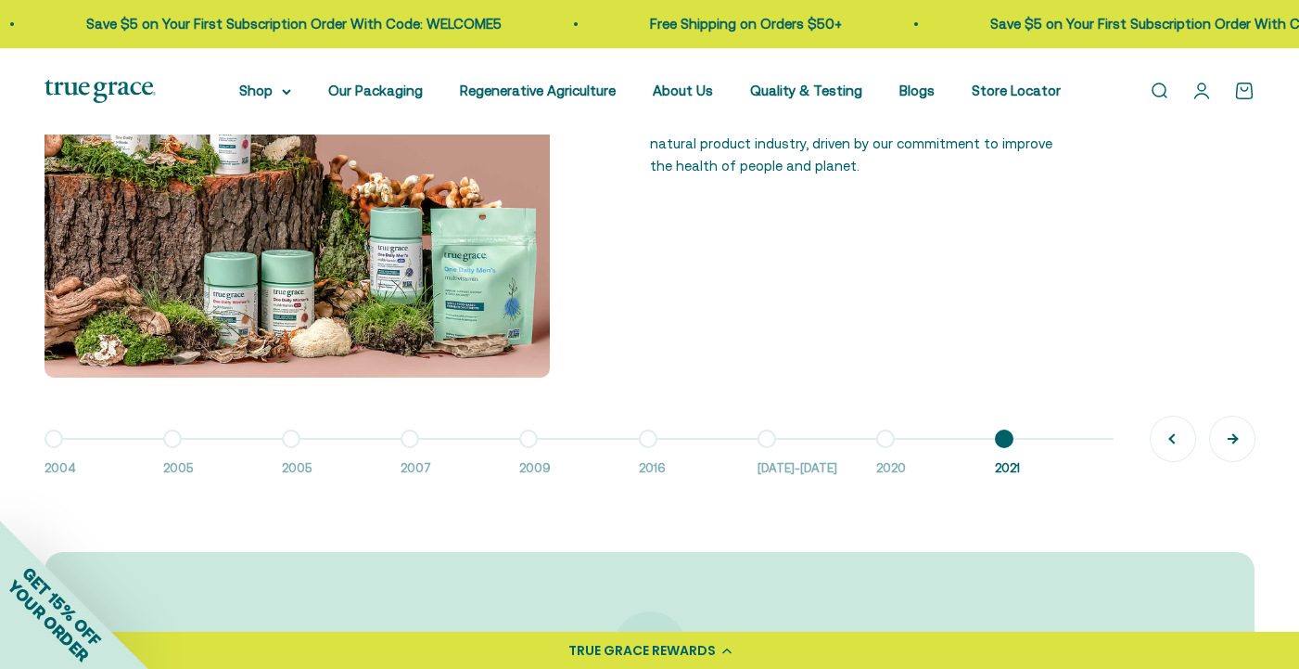
click at [1223, 435] on button "Next" at bounding box center [1232, 438] width 45 height 45
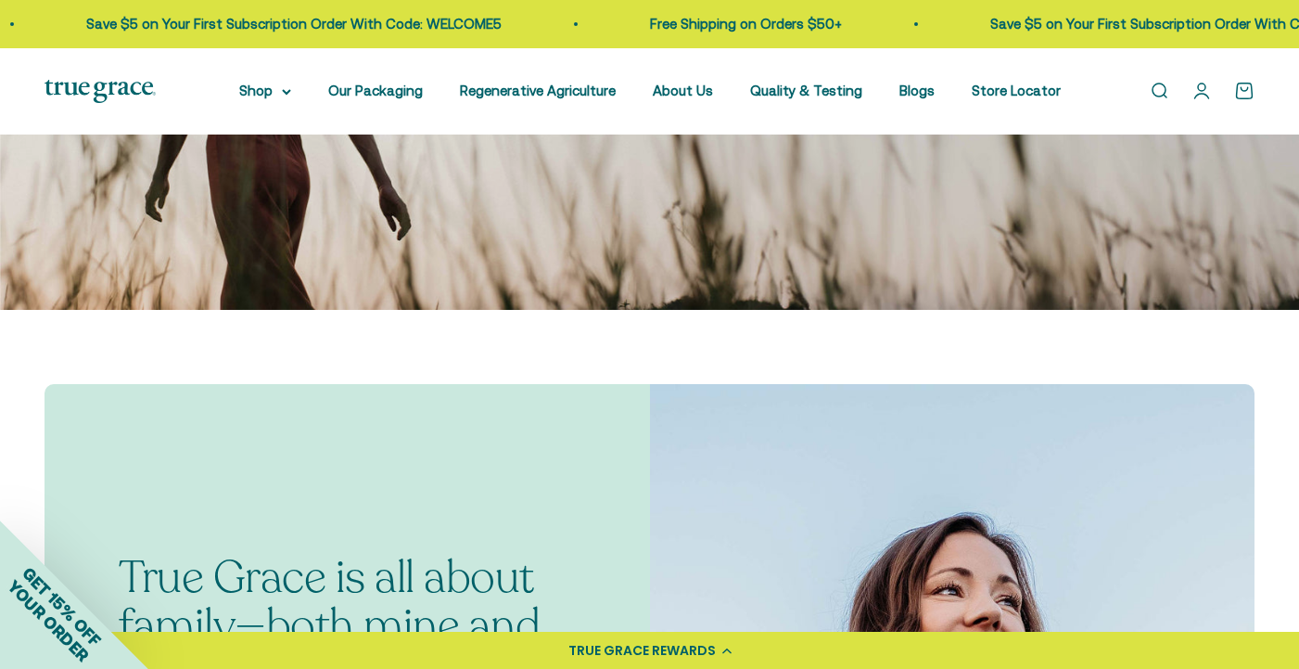
scroll to position [172, 0]
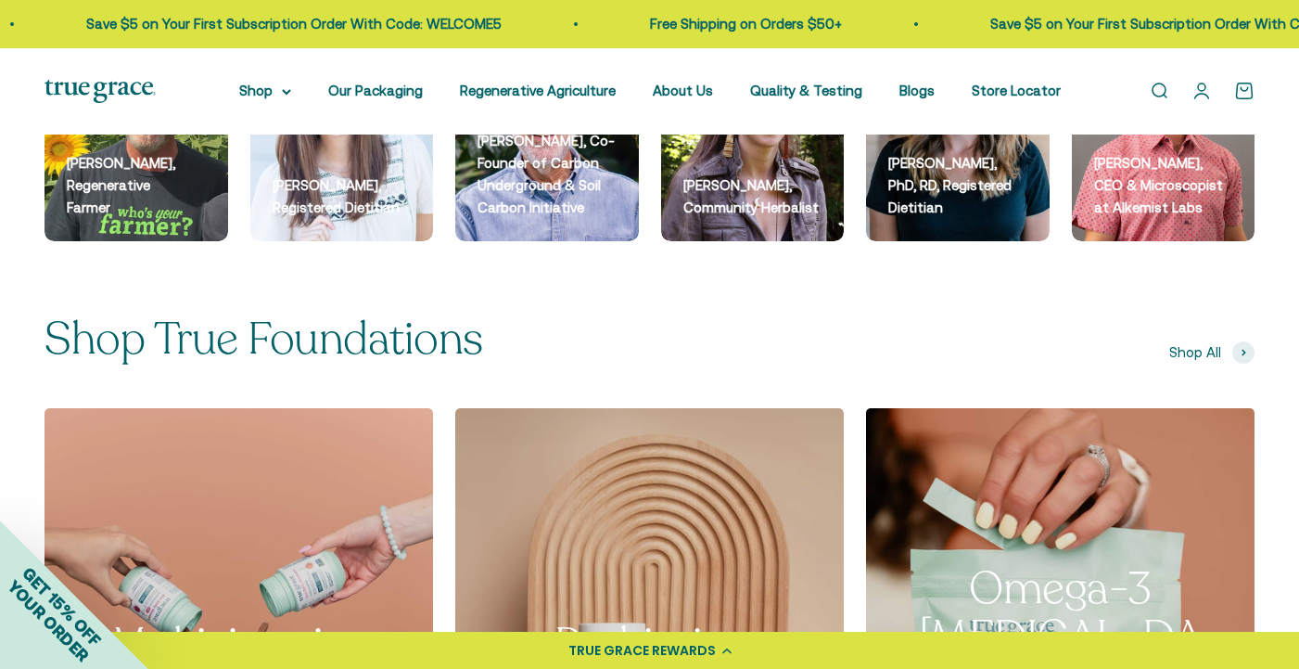
scroll to position [2816, 0]
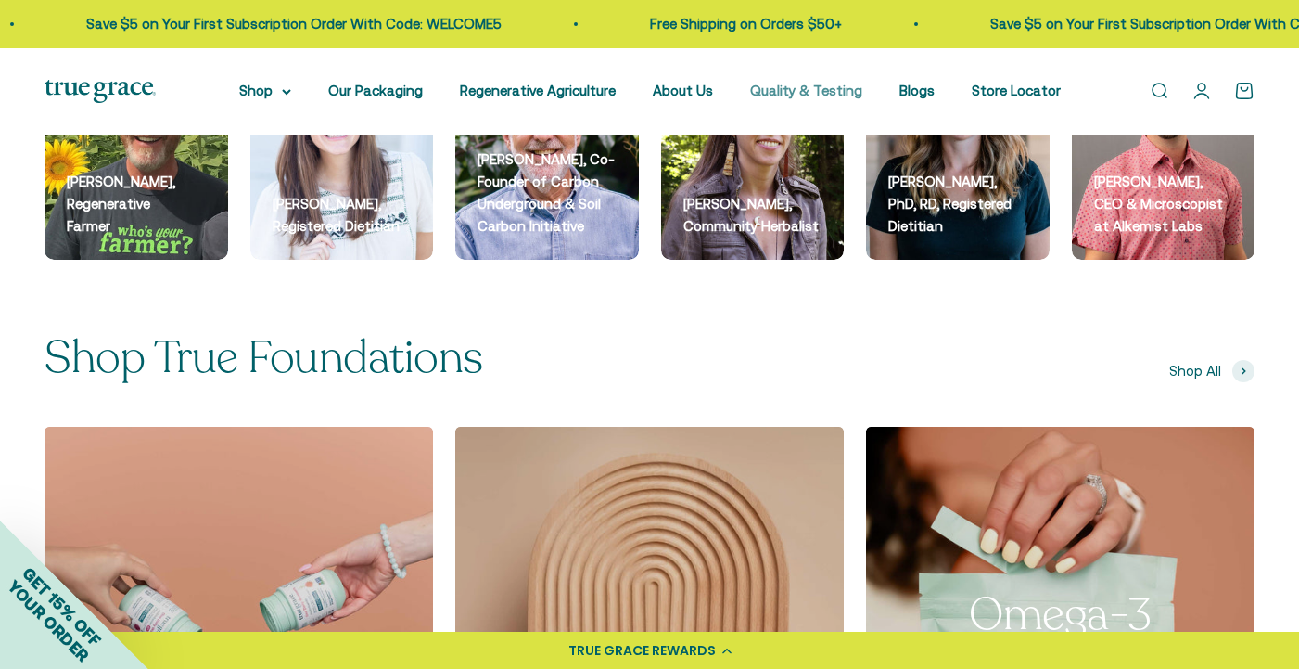
click at [793, 92] on link "Quality & Testing" at bounding box center [806, 91] width 112 height 16
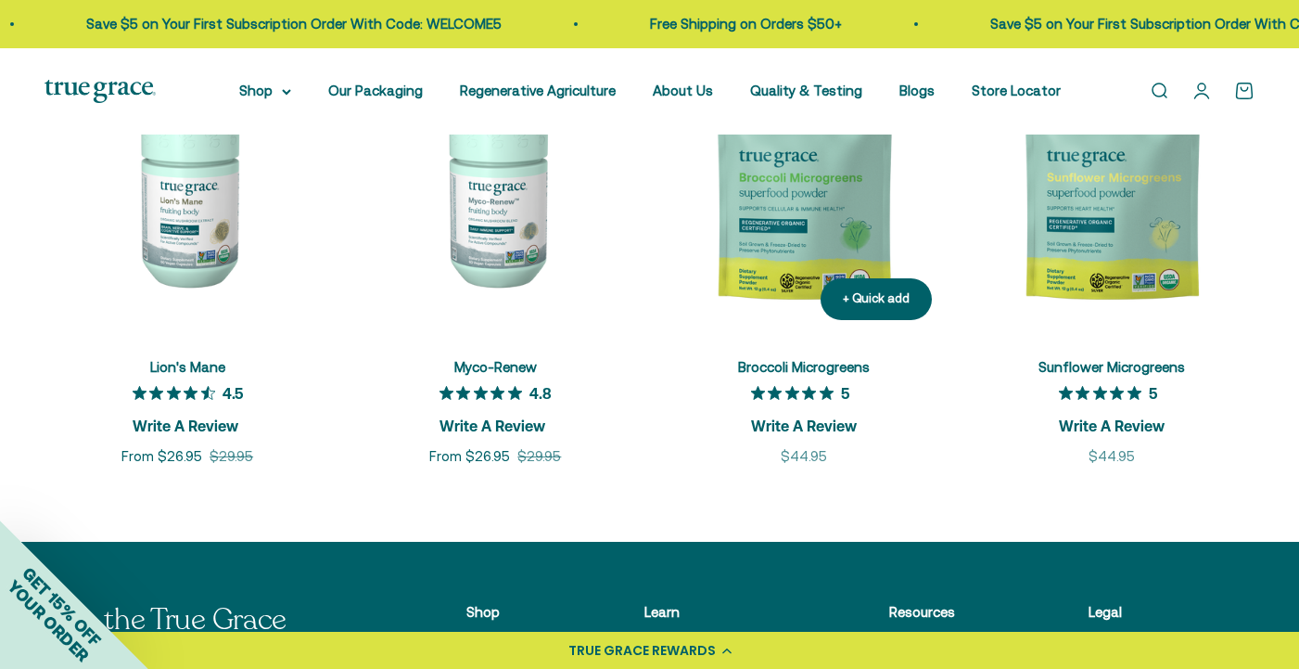
scroll to position [2571, 0]
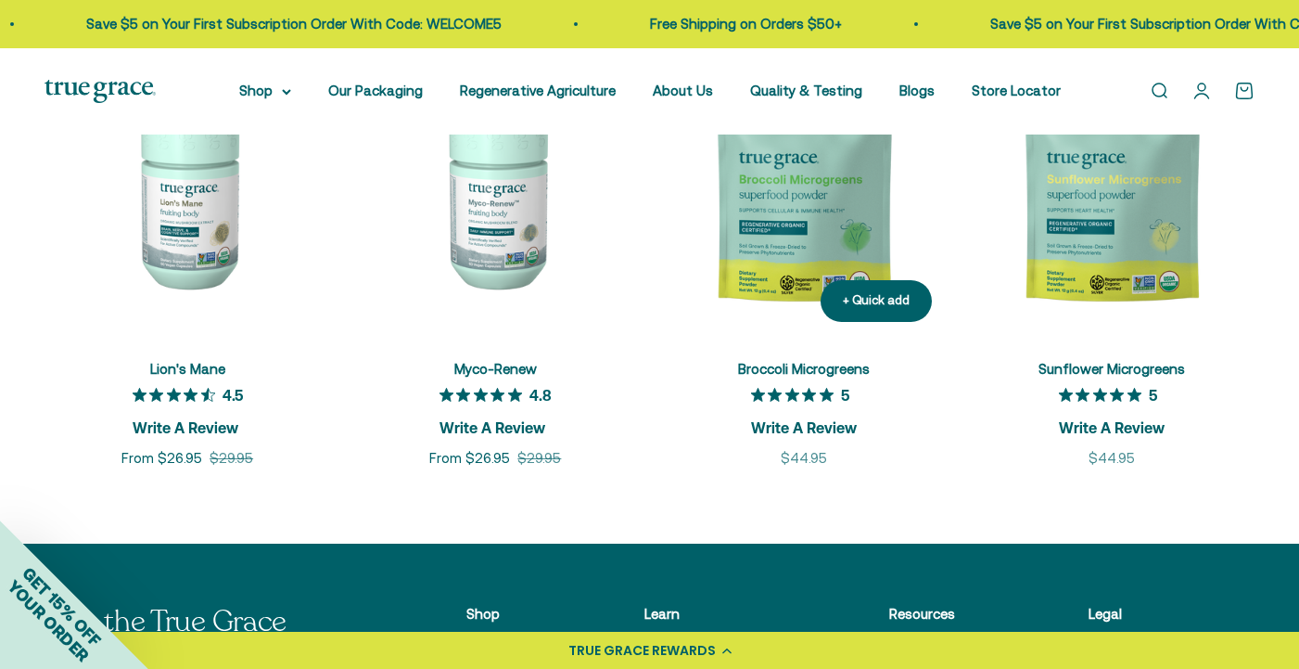
click at [852, 204] on img at bounding box center [804, 193] width 286 height 286
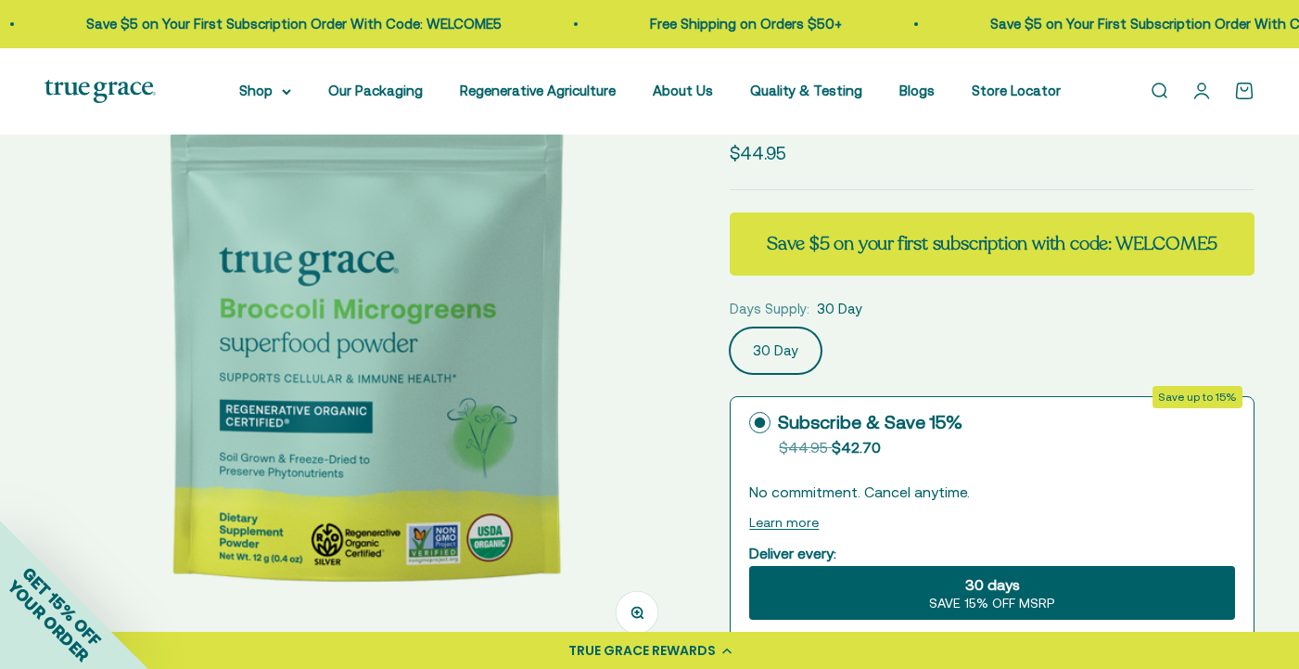
scroll to position [153, 0]
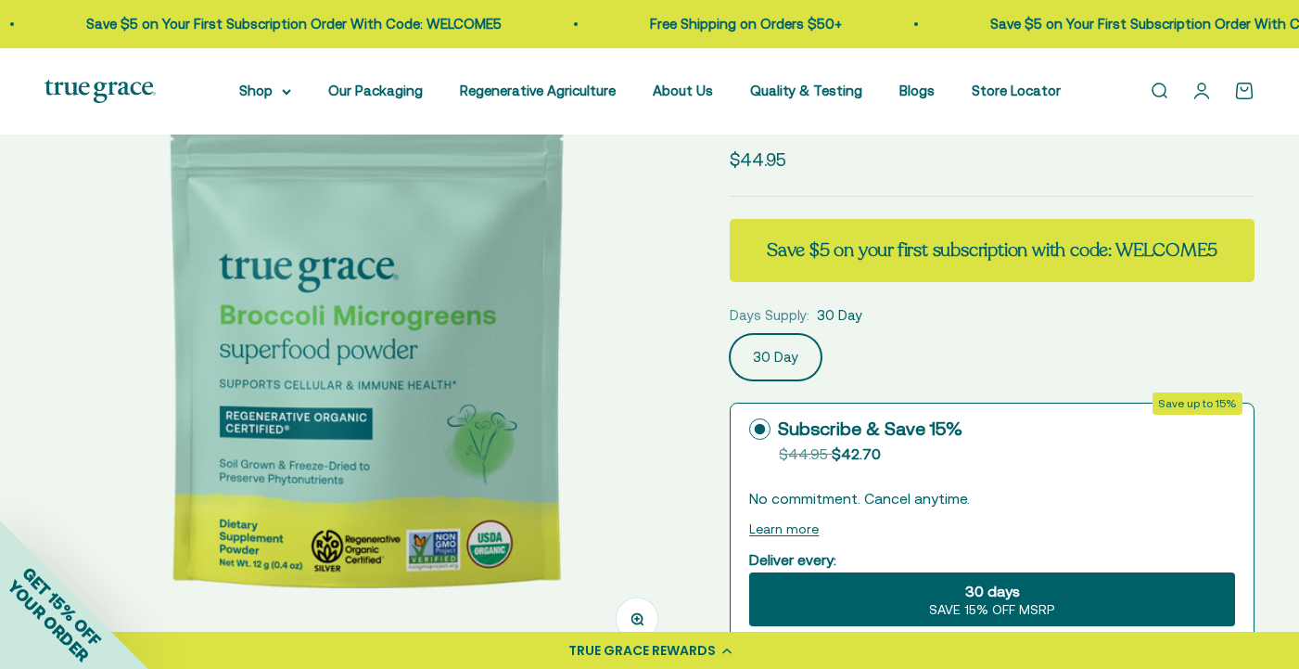
click at [617, 344] on img at bounding box center [365, 346] width 641 height 641
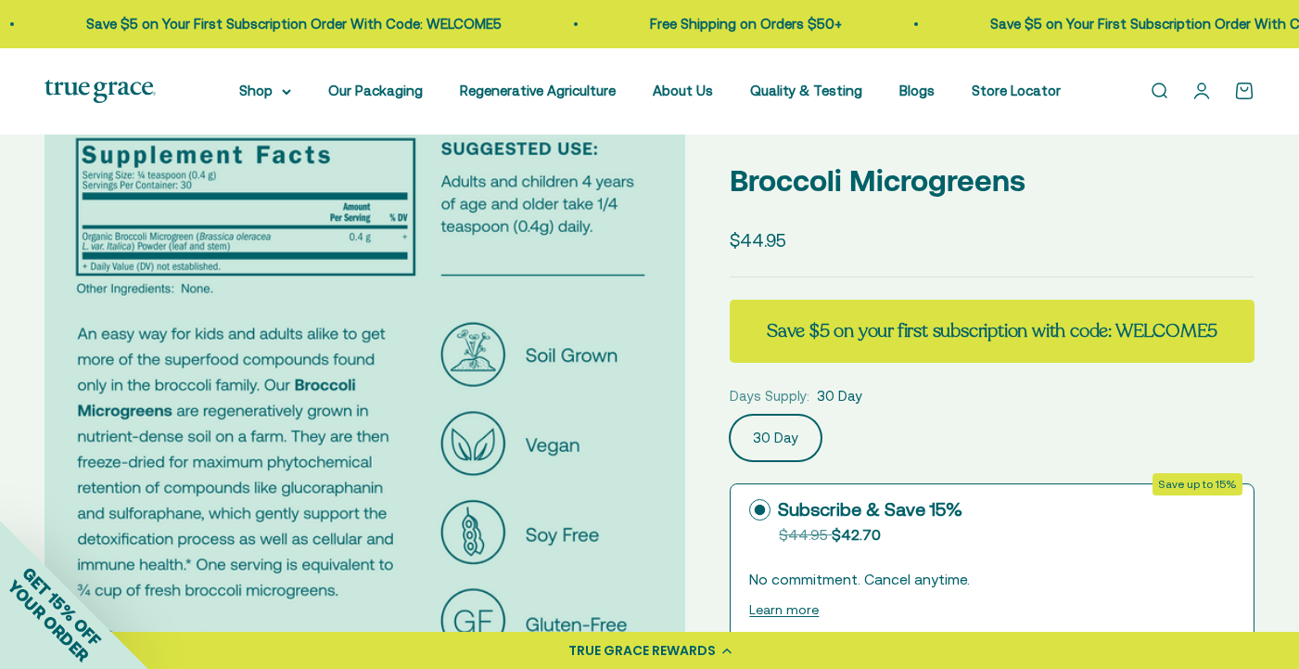
scroll to position [76, 0]
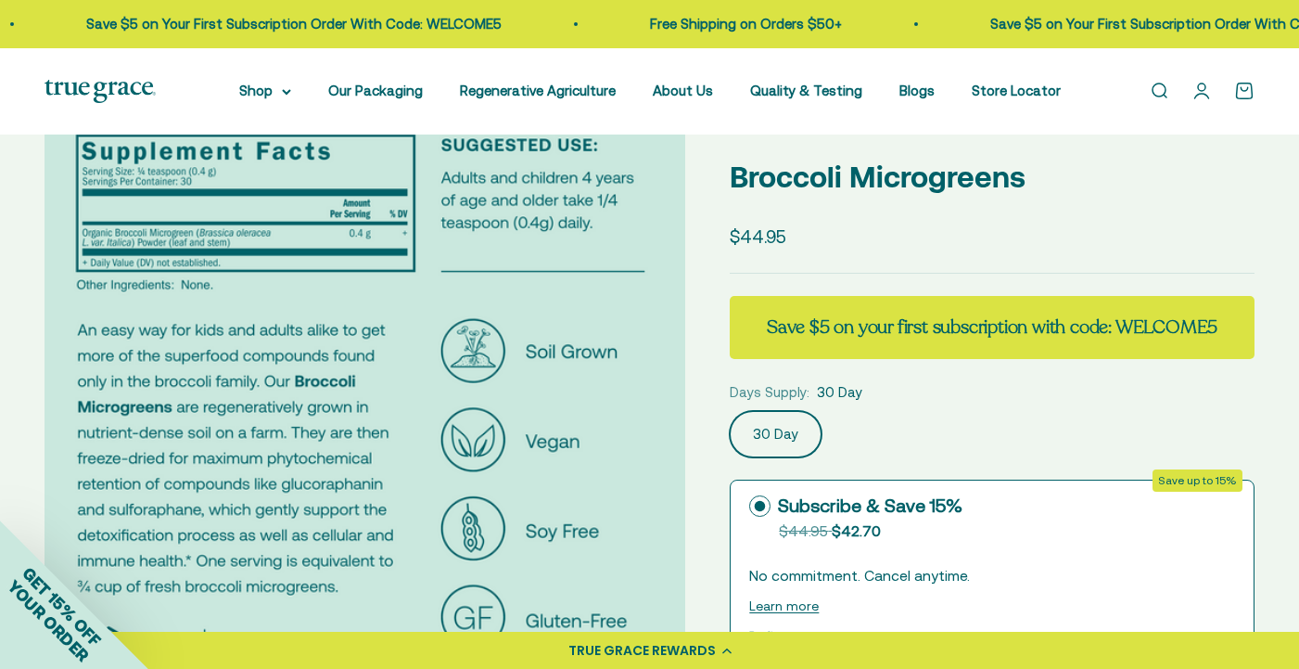
click at [618, 346] on img at bounding box center [365, 423] width 641 height 641
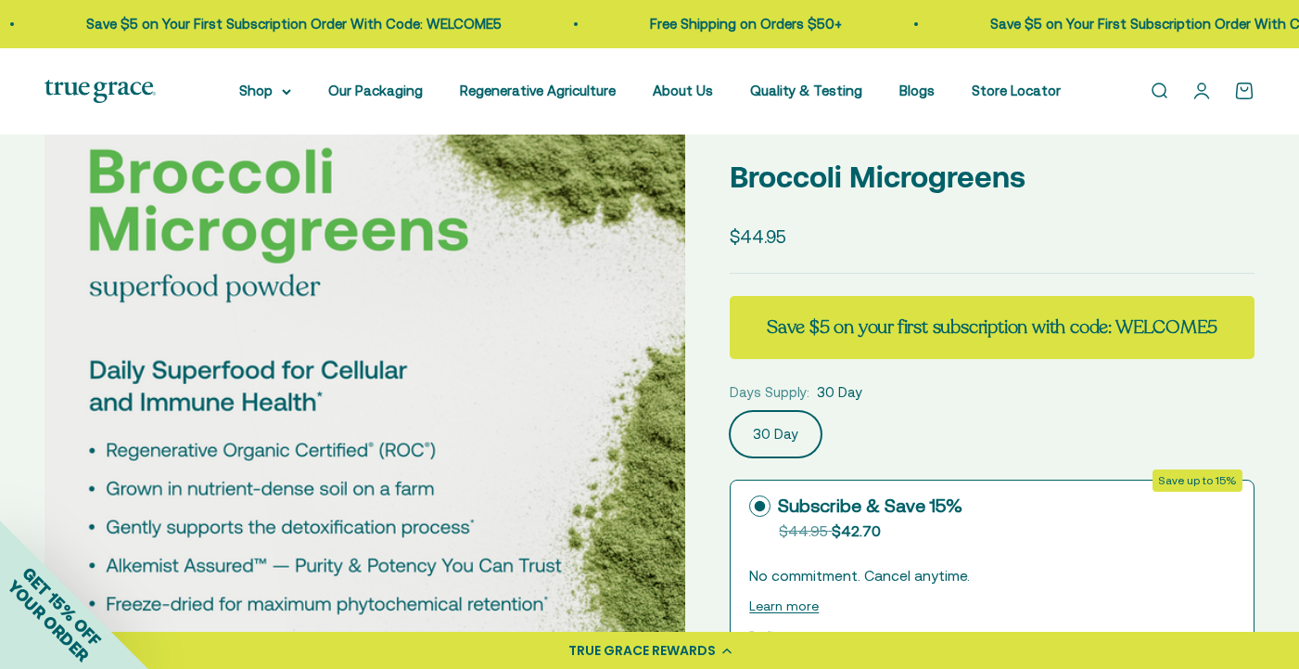
click at [618, 346] on img at bounding box center [365, 423] width 641 height 641
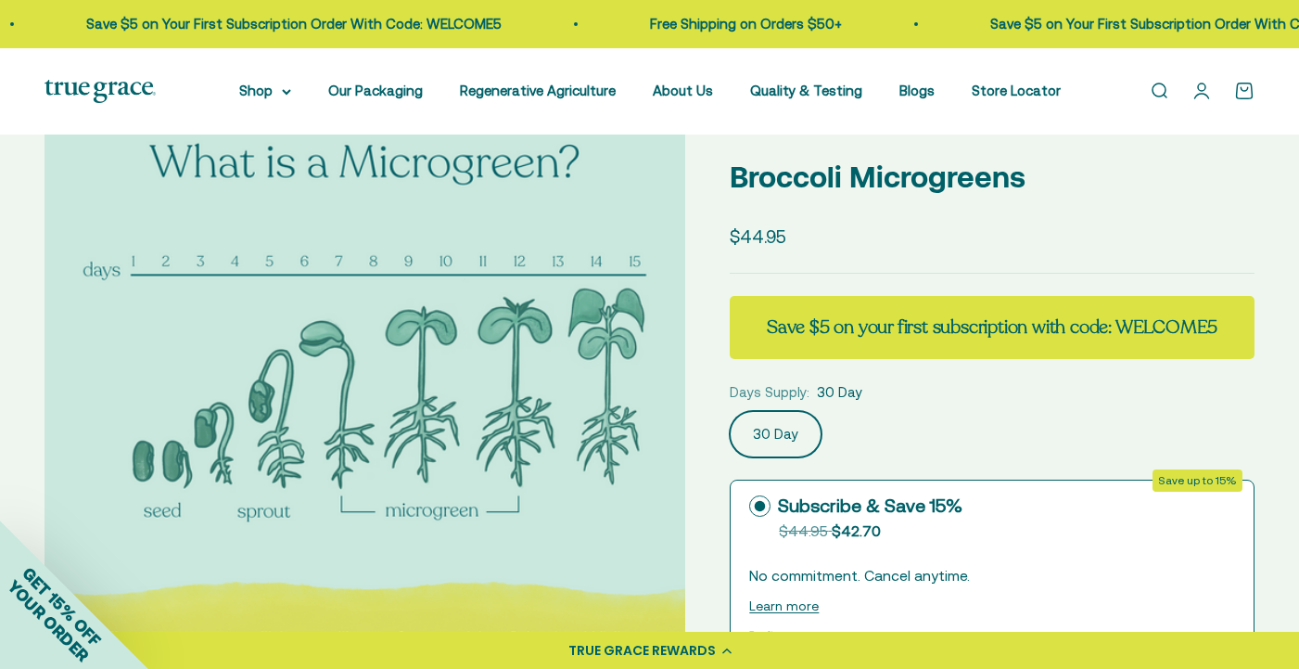
click at [650, 398] on img at bounding box center [365, 423] width 641 height 641
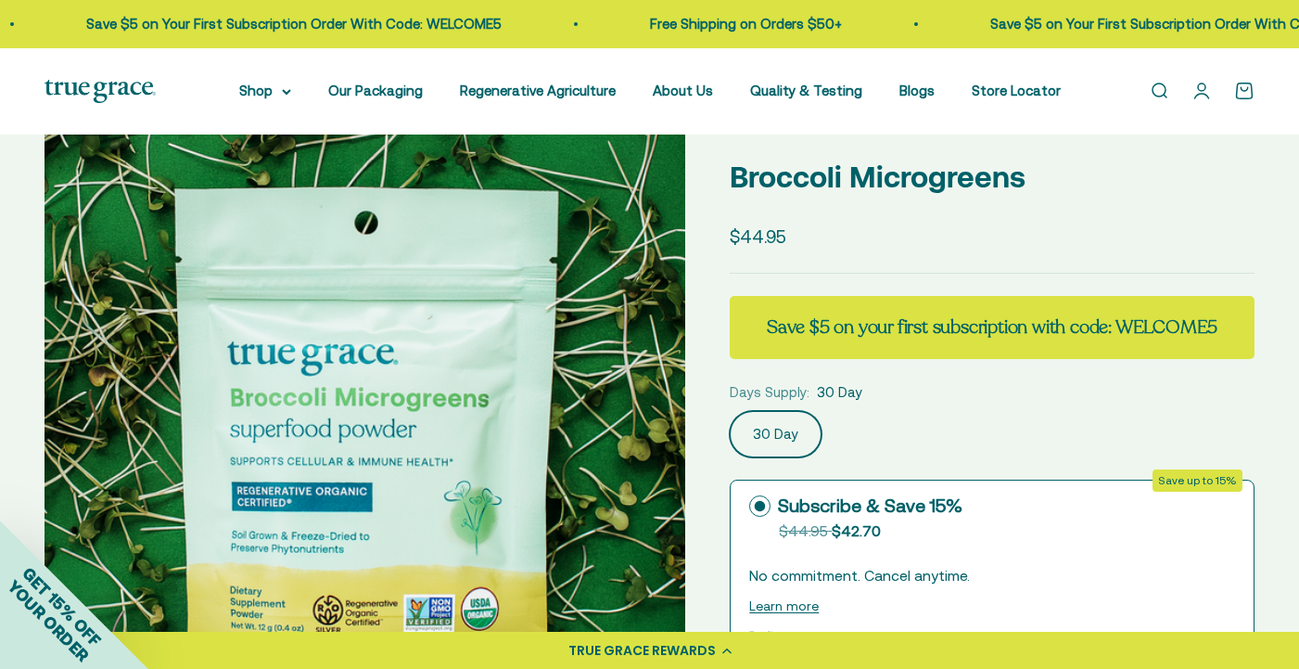
click at [650, 398] on img at bounding box center [365, 423] width 641 height 641
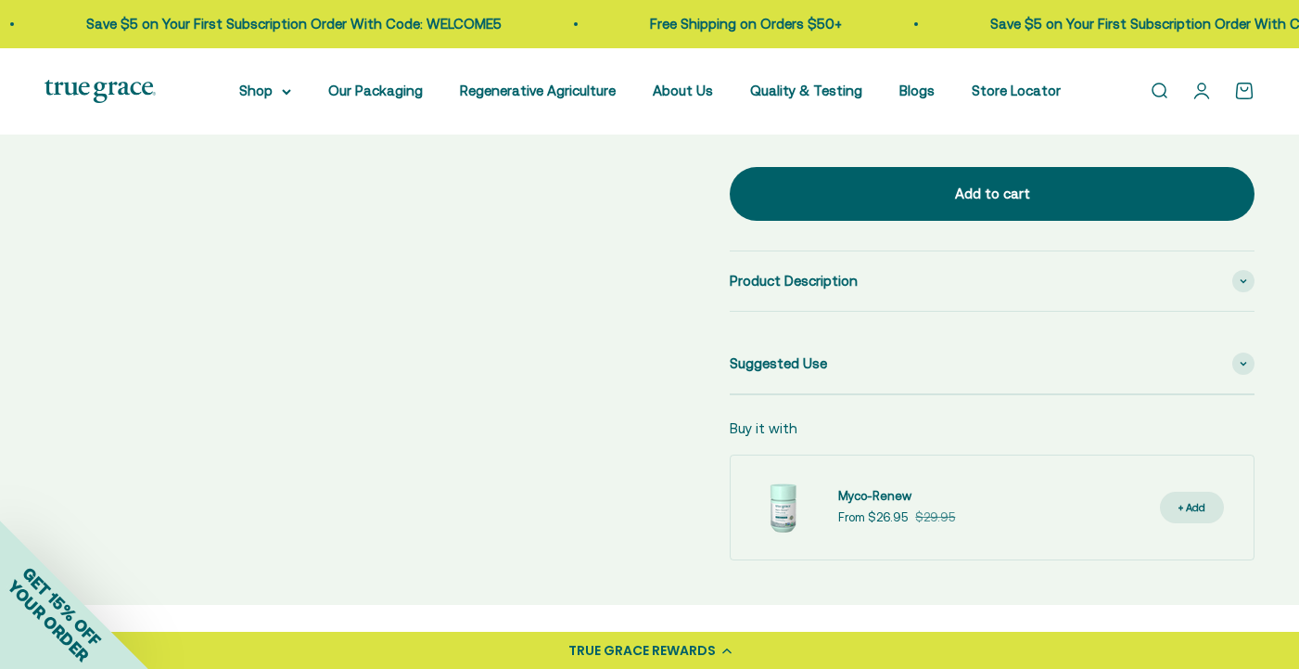
scroll to position [859, 0]
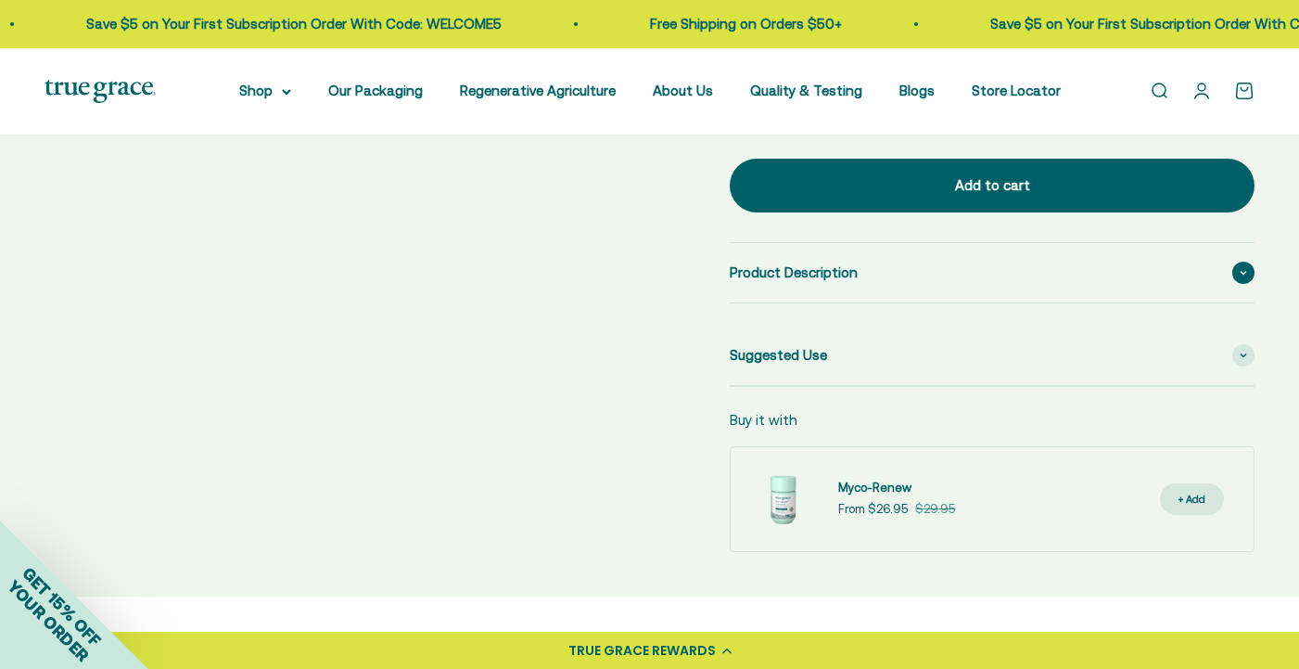
click at [1244, 270] on icon at bounding box center [1243, 273] width 7 height 6
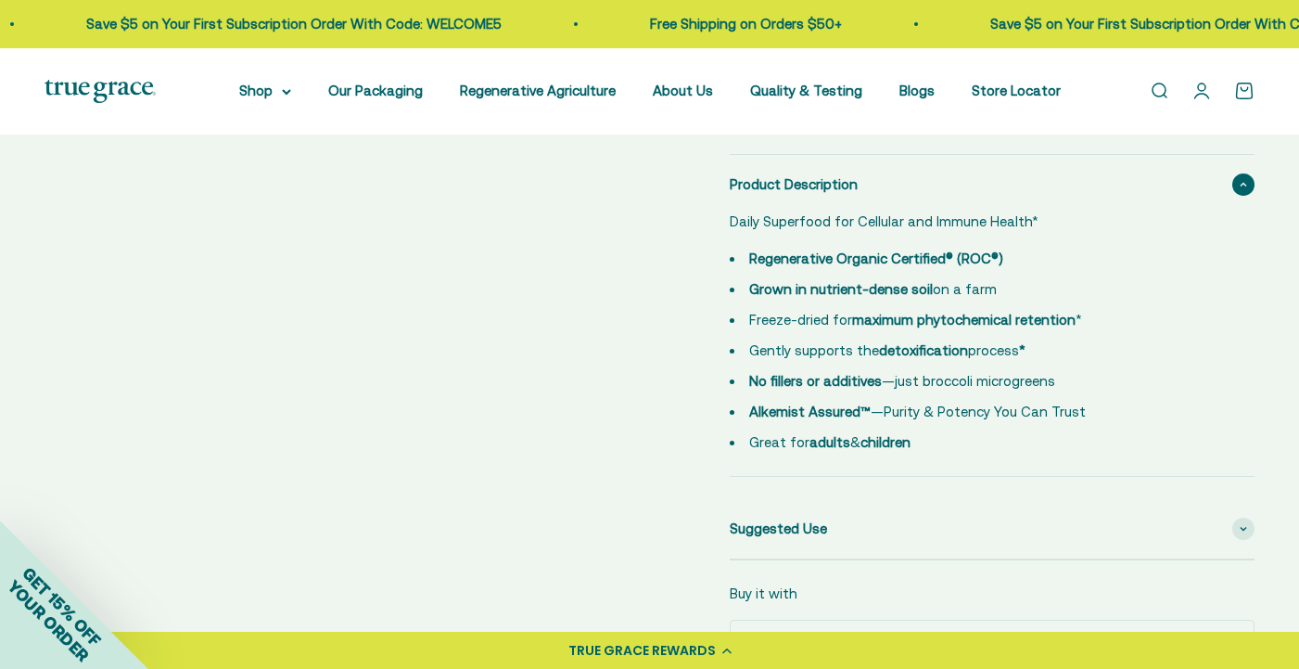
scroll to position [950, 0]
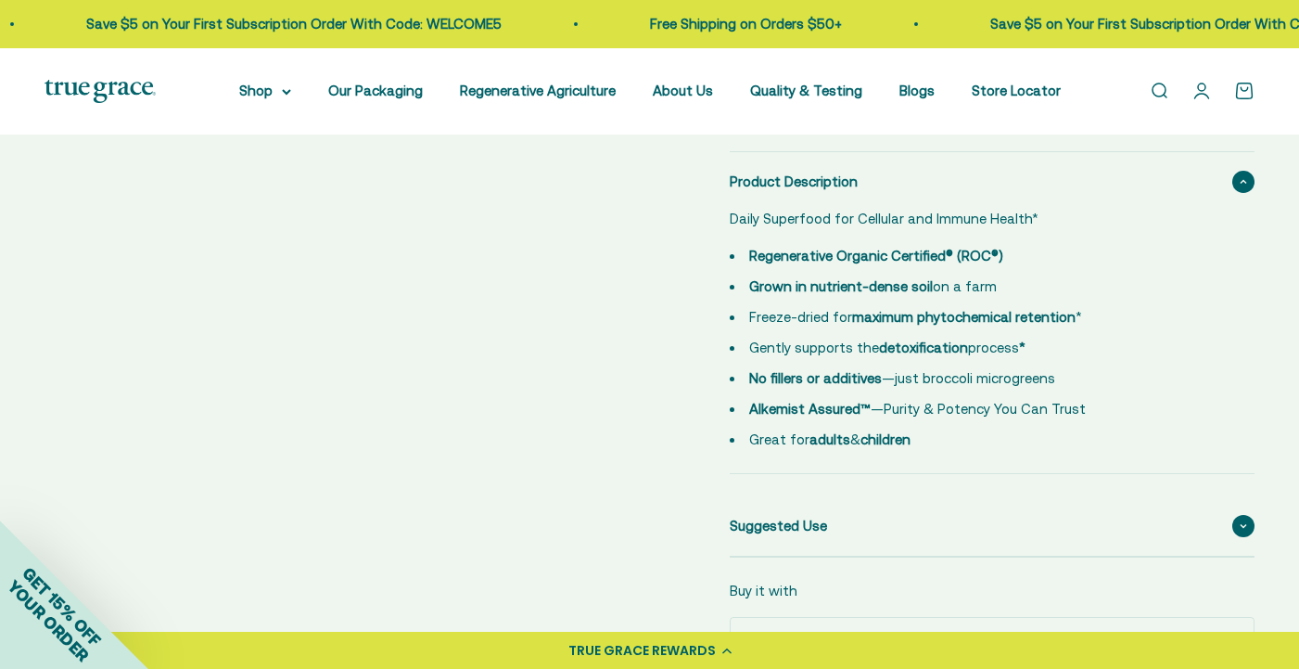
click at [1244, 529] on span at bounding box center [1243, 526] width 22 height 22
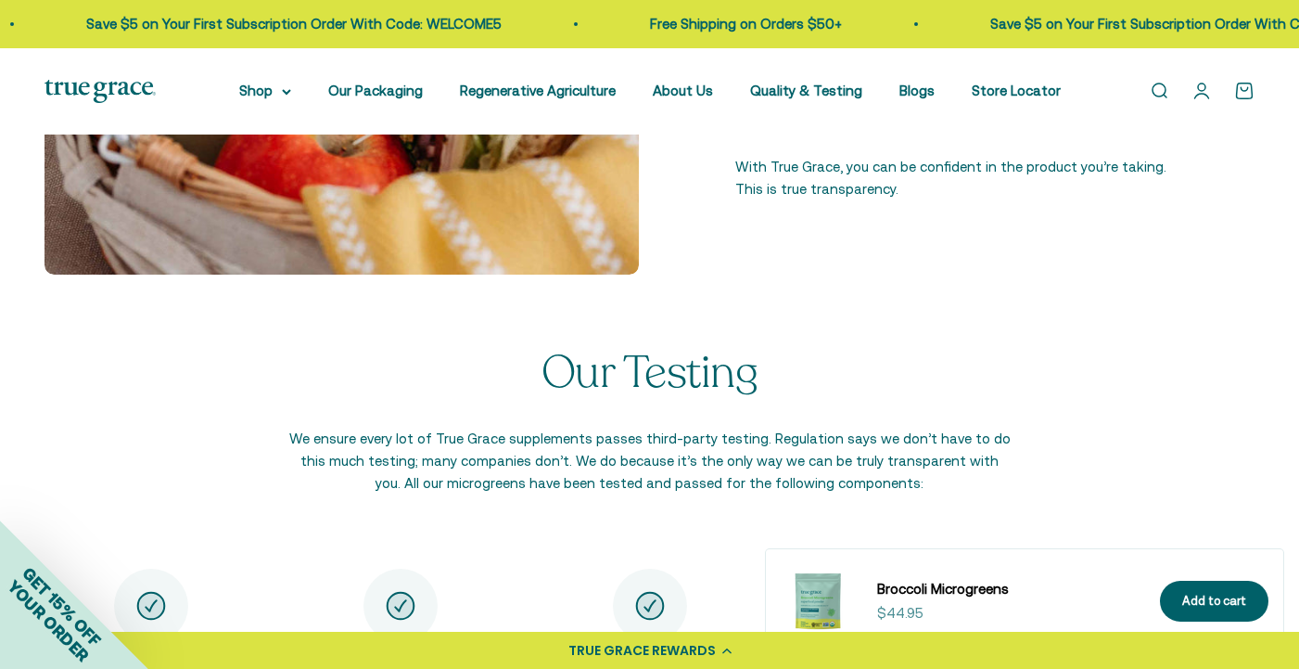
scroll to position [2644, 0]
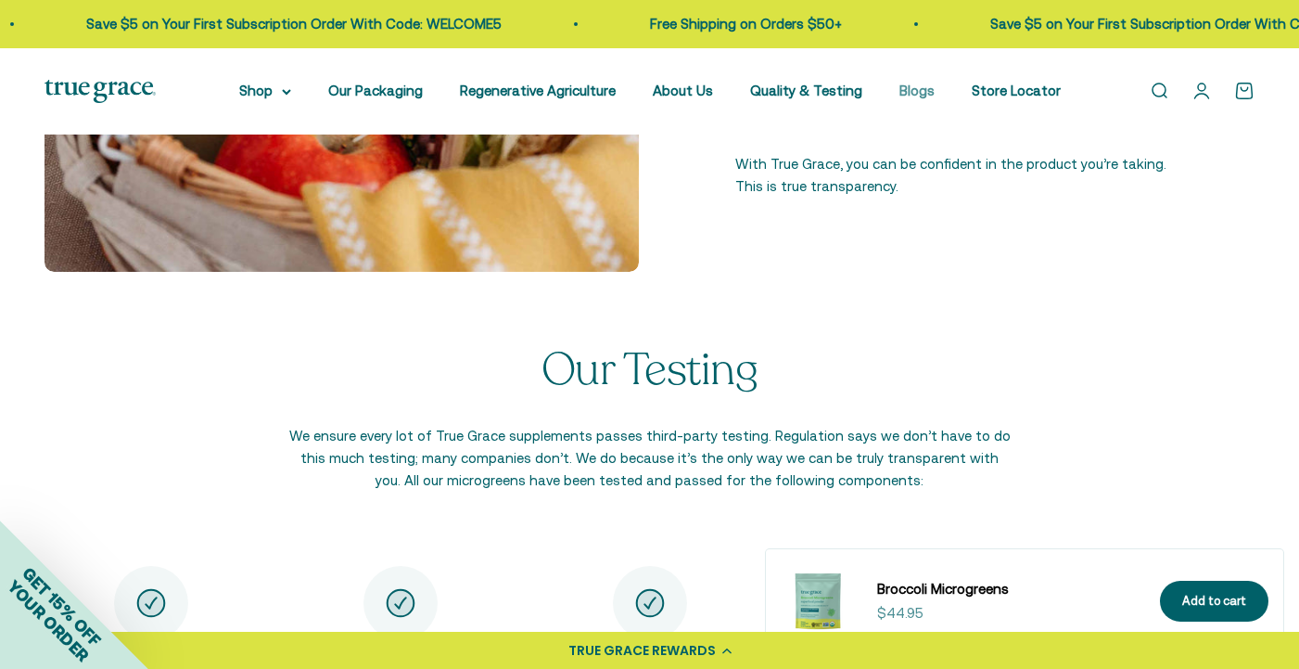
click at [919, 89] on link "Blogs" at bounding box center [917, 91] width 35 height 16
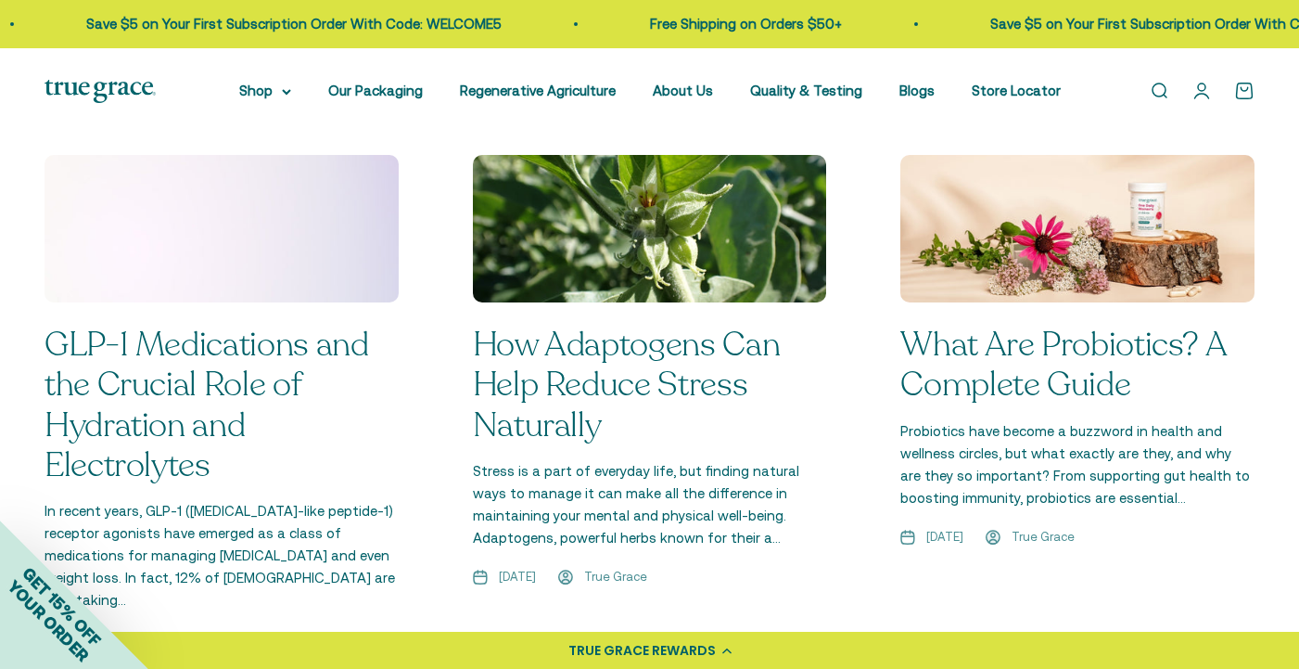
scroll to position [1451, 0]
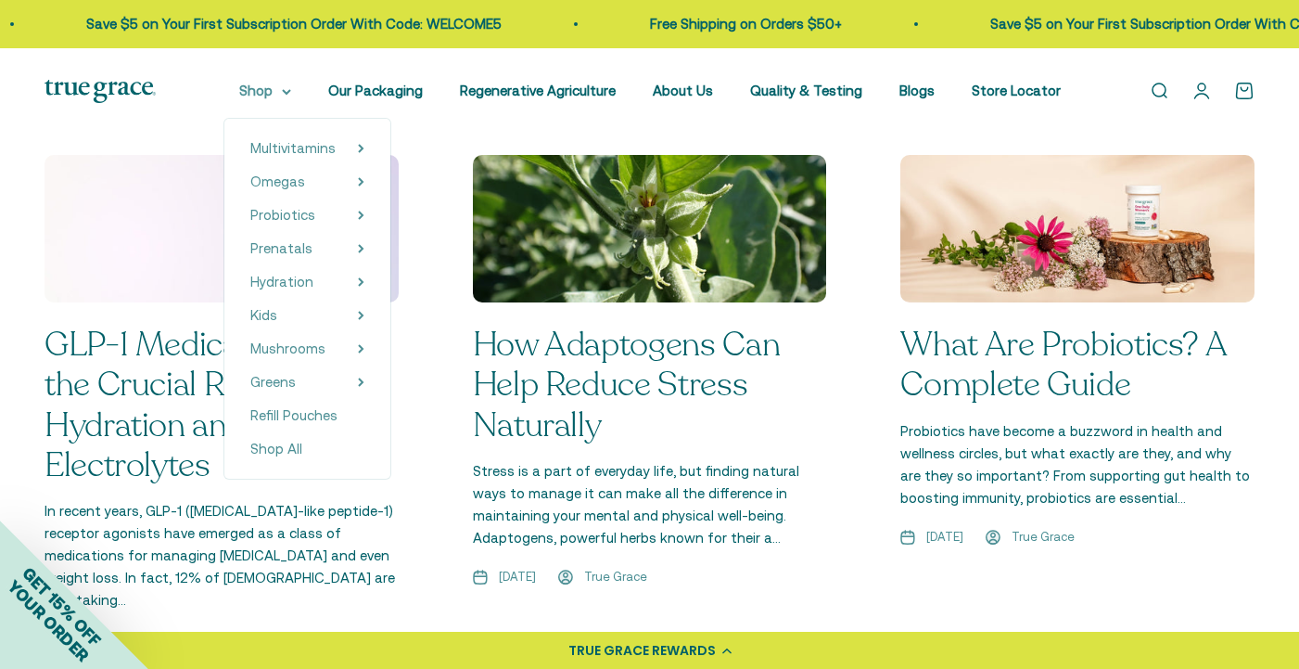
click at [274, 91] on summary "Shop" at bounding box center [265, 91] width 52 height 22
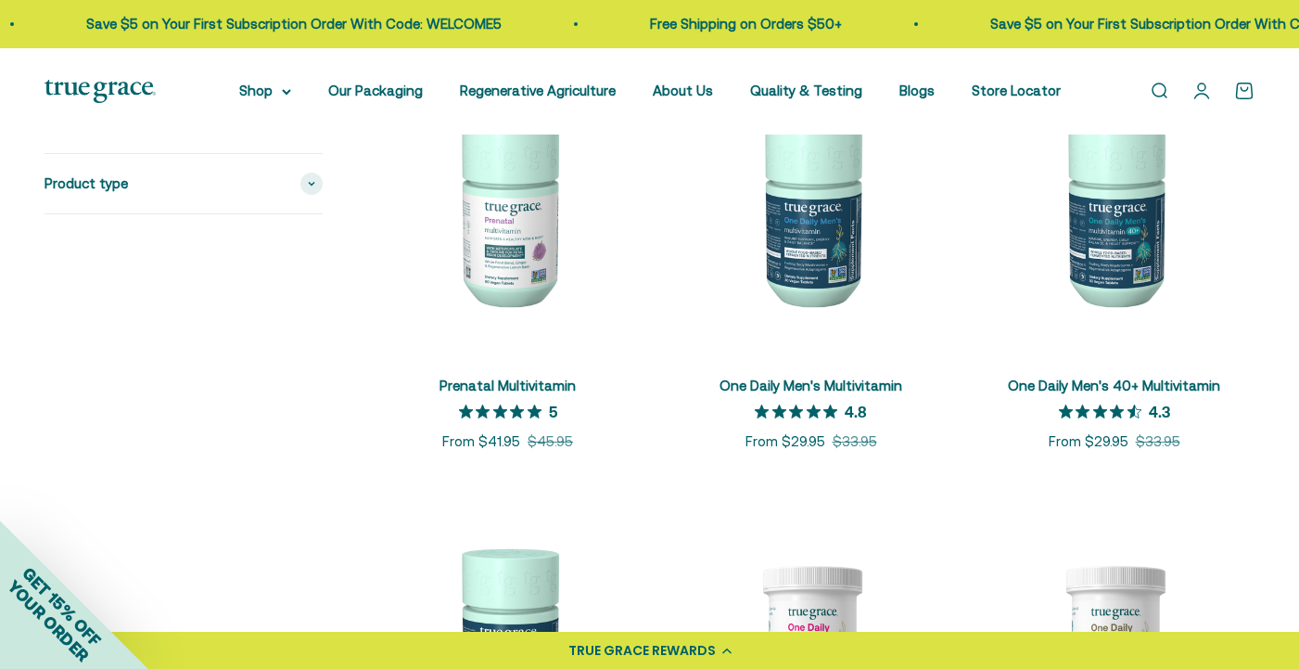
scroll to position [1103, 0]
